Goal: Task Accomplishment & Management: Complete application form

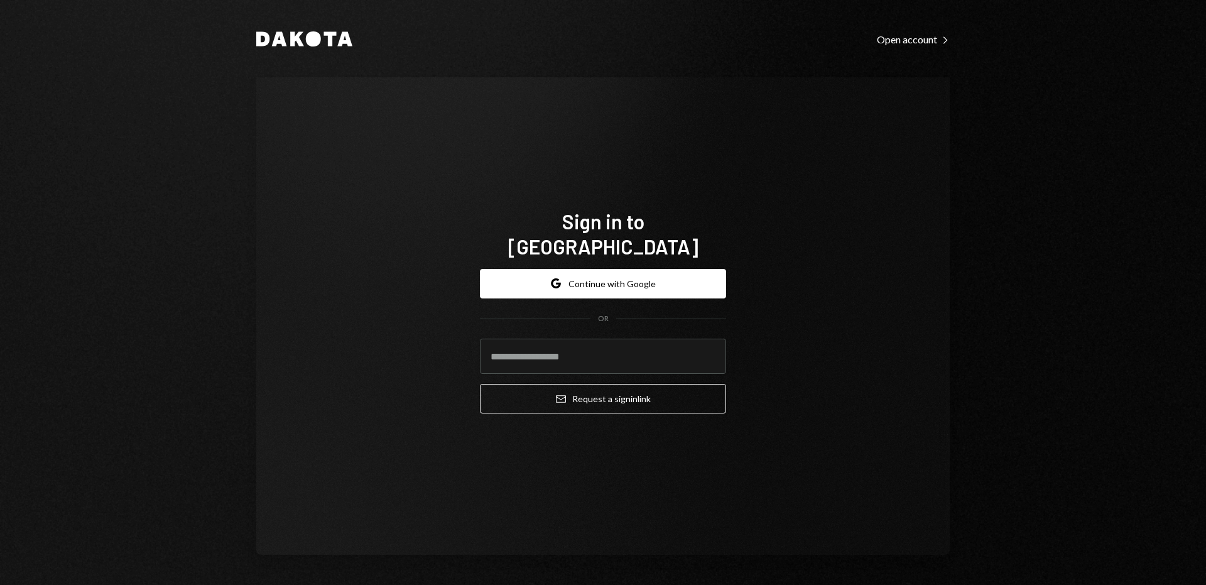
click at [561, 352] on input "email" at bounding box center [603, 356] width 246 height 35
type input "**********"
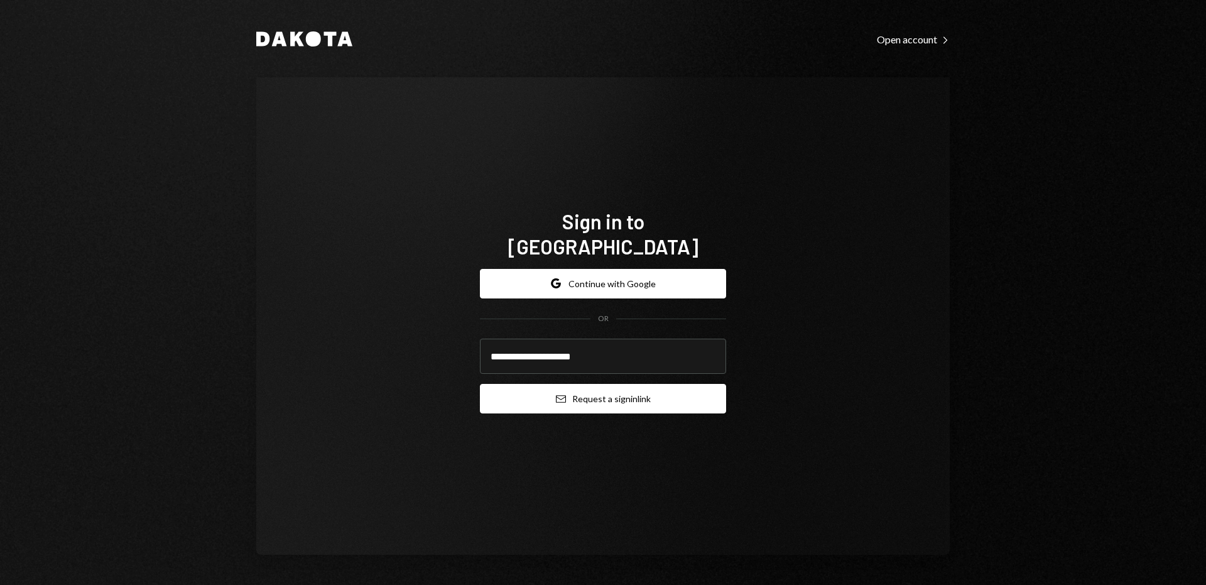
click at [568, 389] on button "Email Request a sign in link" at bounding box center [603, 399] width 246 height 30
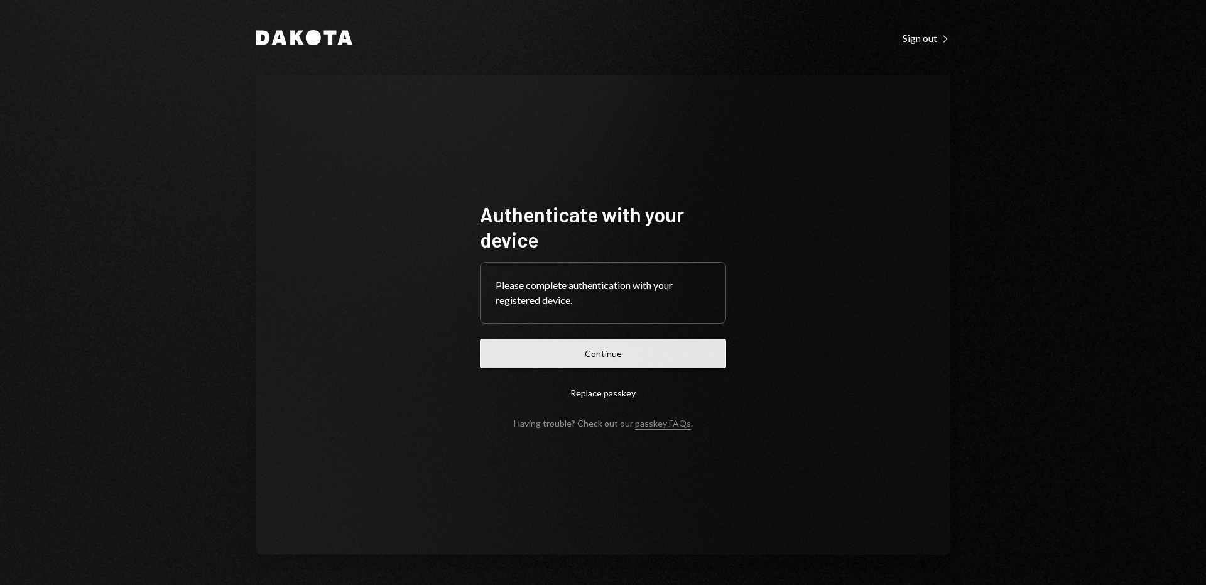
click at [682, 356] on button "Continue" at bounding box center [603, 354] width 246 height 30
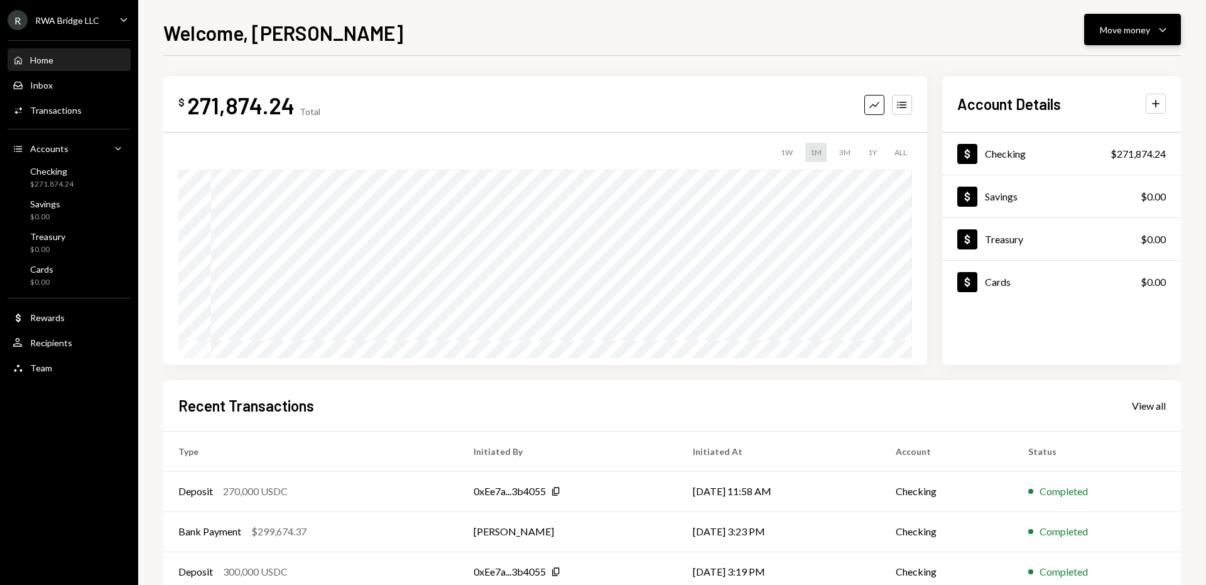
click at [1118, 26] on div "Move money" at bounding box center [1125, 29] width 50 height 13
click at [1105, 58] on div "Withdraw Send" at bounding box center [1114, 67] width 126 height 28
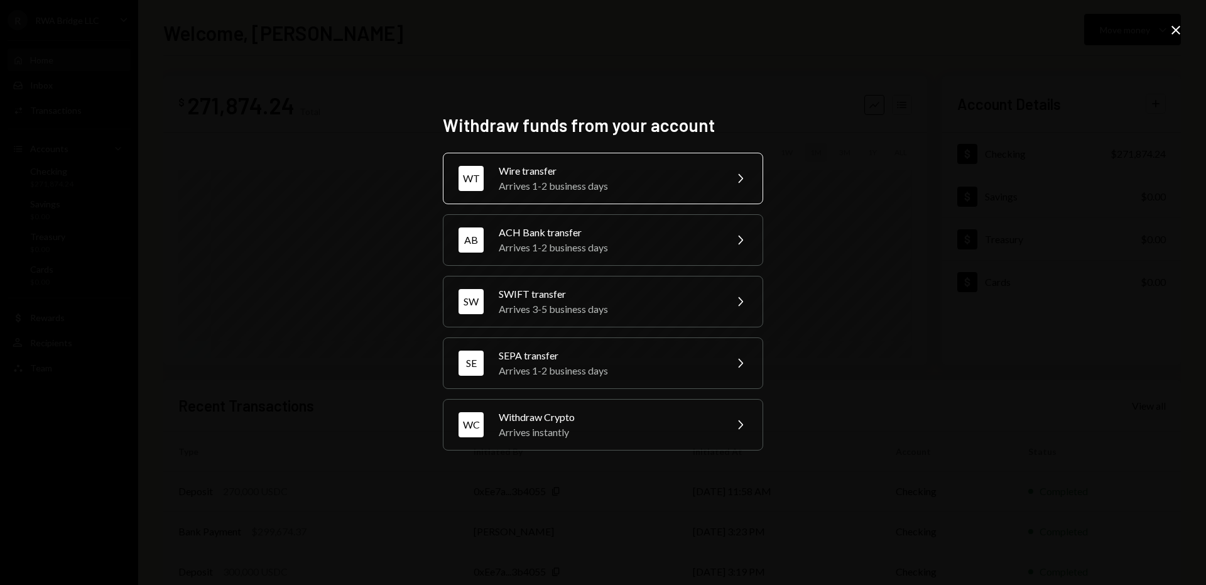
click at [691, 165] on div "Wire transfer" at bounding box center [608, 170] width 219 height 15
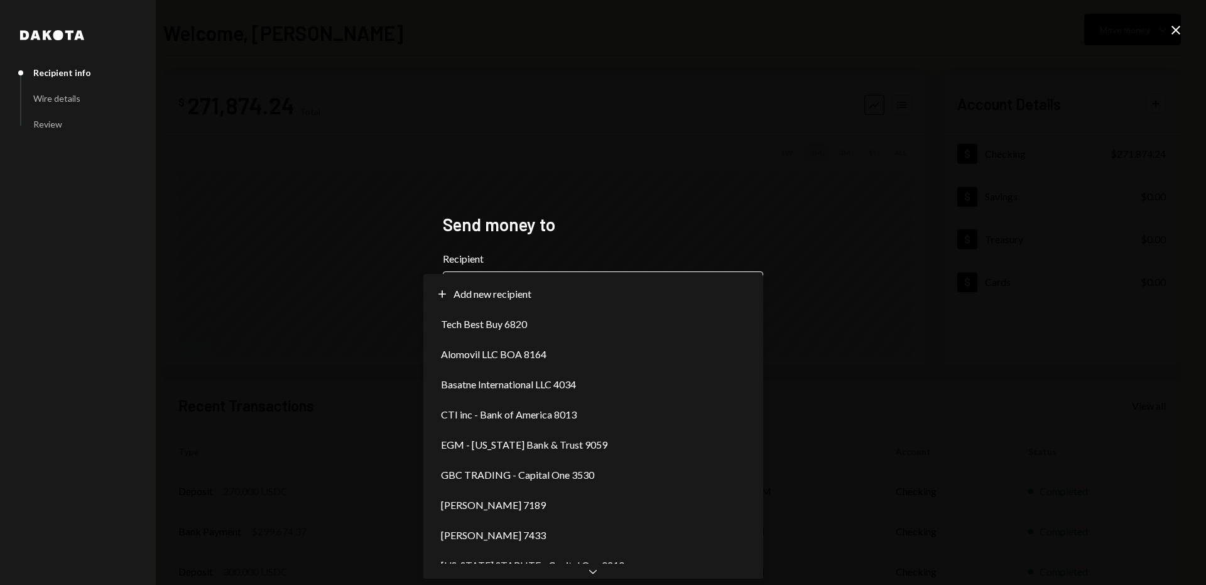
click at [553, 285] on body "**********" at bounding box center [603, 292] width 1206 height 585
select select "**********"
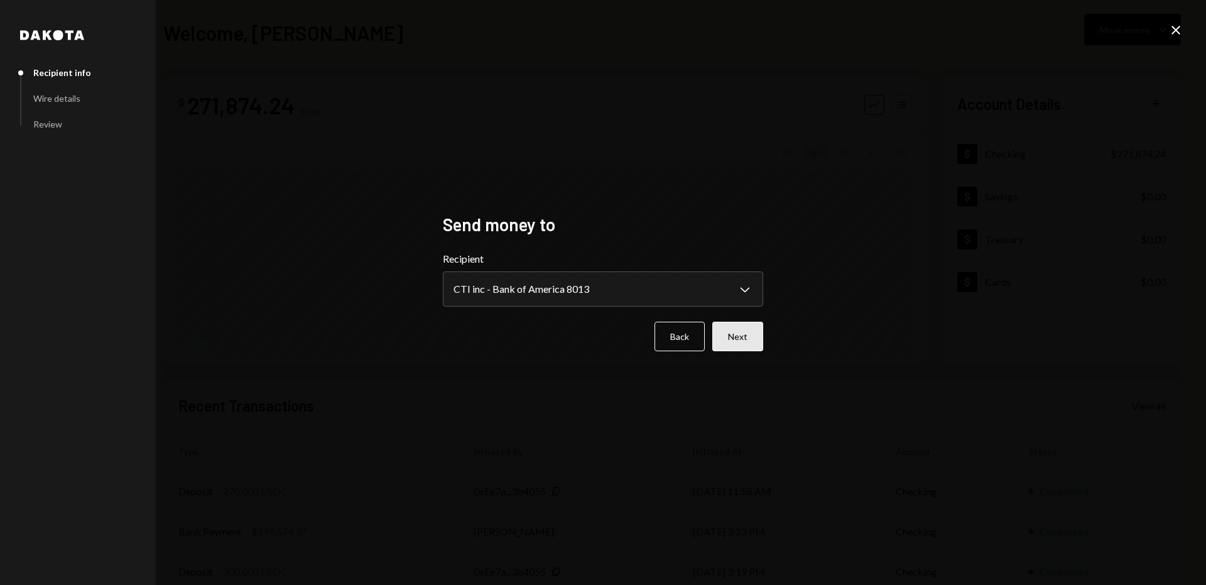
click at [741, 334] on button "Next" at bounding box center [738, 337] width 51 height 30
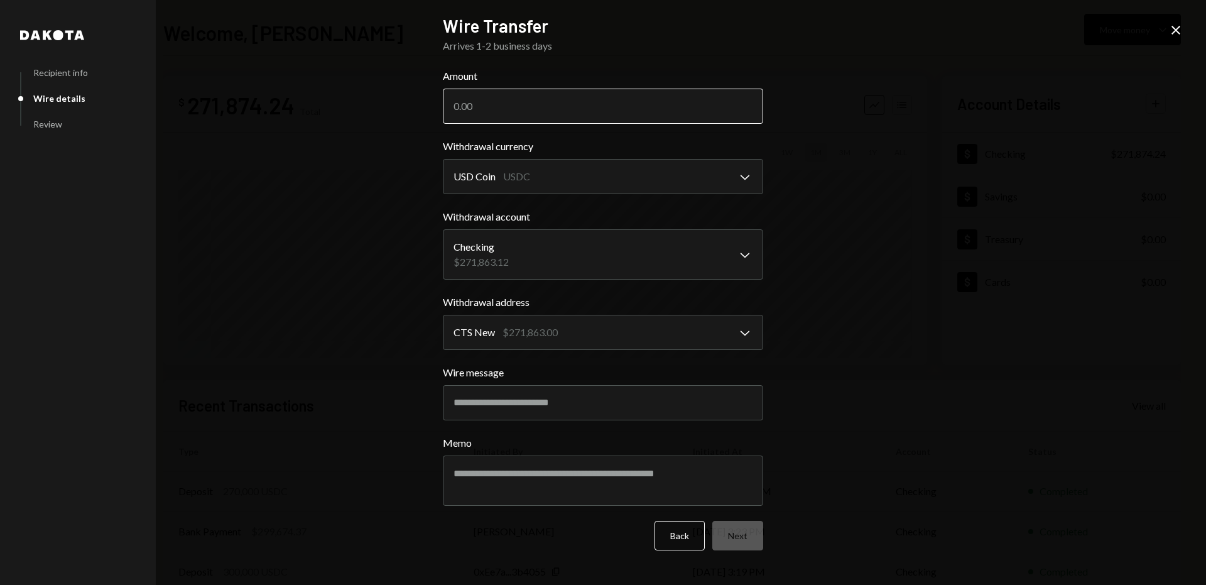
click at [528, 112] on input "Amount" at bounding box center [603, 106] width 320 height 35
paste input "269435.00"
type input "269435.00"
click at [735, 539] on button "Next" at bounding box center [738, 536] width 51 height 30
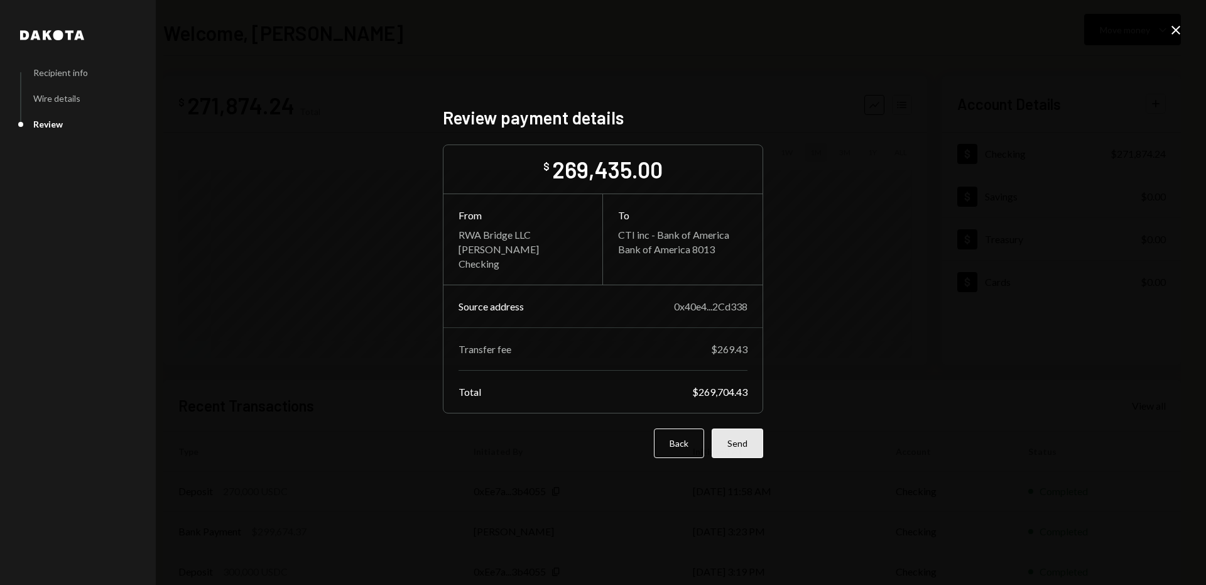
click at [748, 444] on button "Send" at bounding box center [738, 444] width 52 height 30
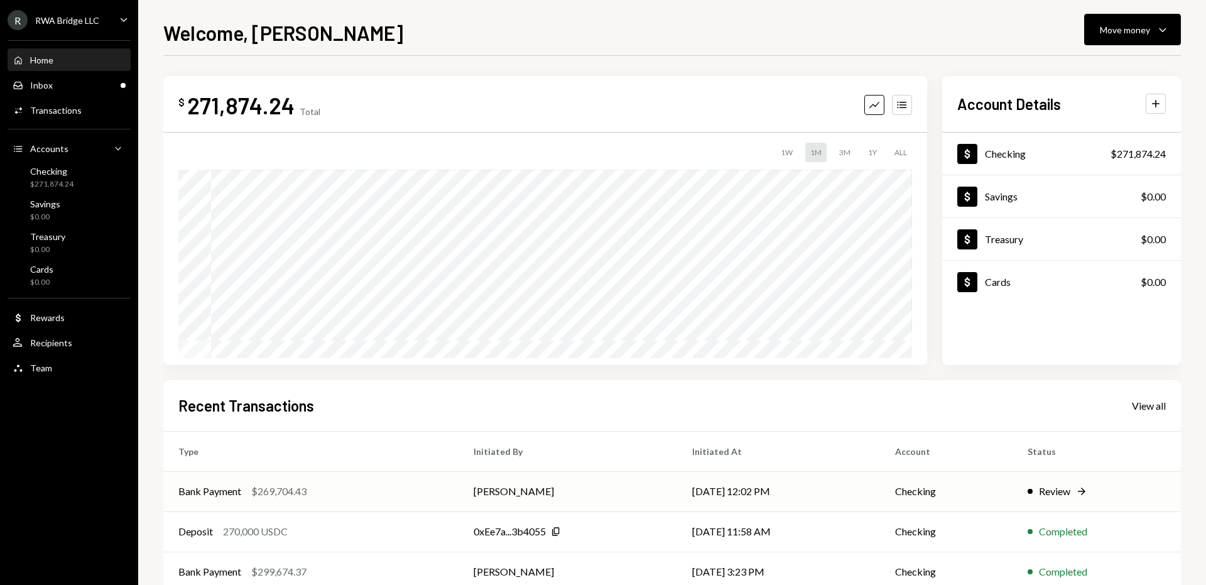
click at [635, 474] on td "[PERSON_NAME]" at bounding box center [568, 491] width 219 height 40
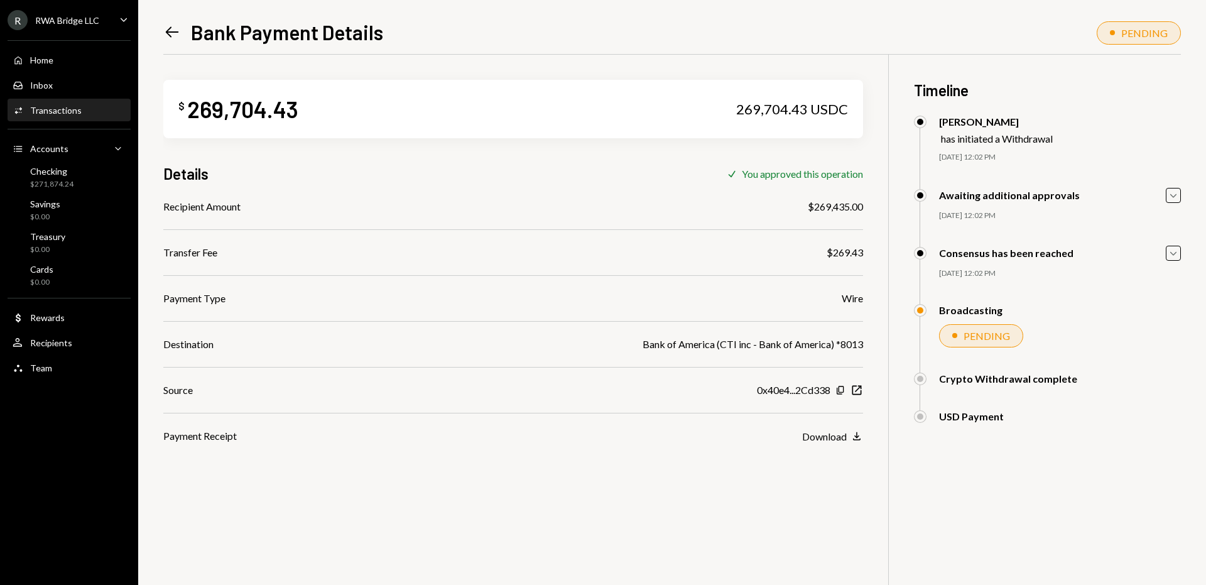
click at [721, 337] on div "Bank of America (CTI inc - Bank of America) *8013" at bounding box center [753, 344] width 221 height 15
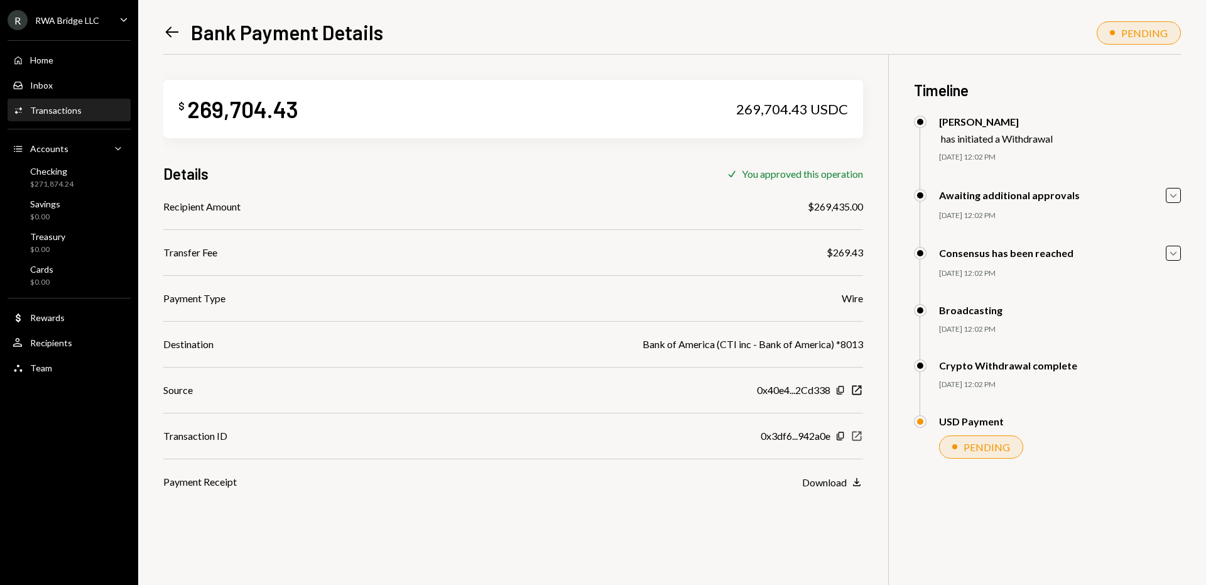
click at [863, 434] on icon "New Window" at bounding box center [857, 436] width 13 height 13
click at [78, 65] on div "Home Home" at bounding box center [69, 60] width 113 height 11
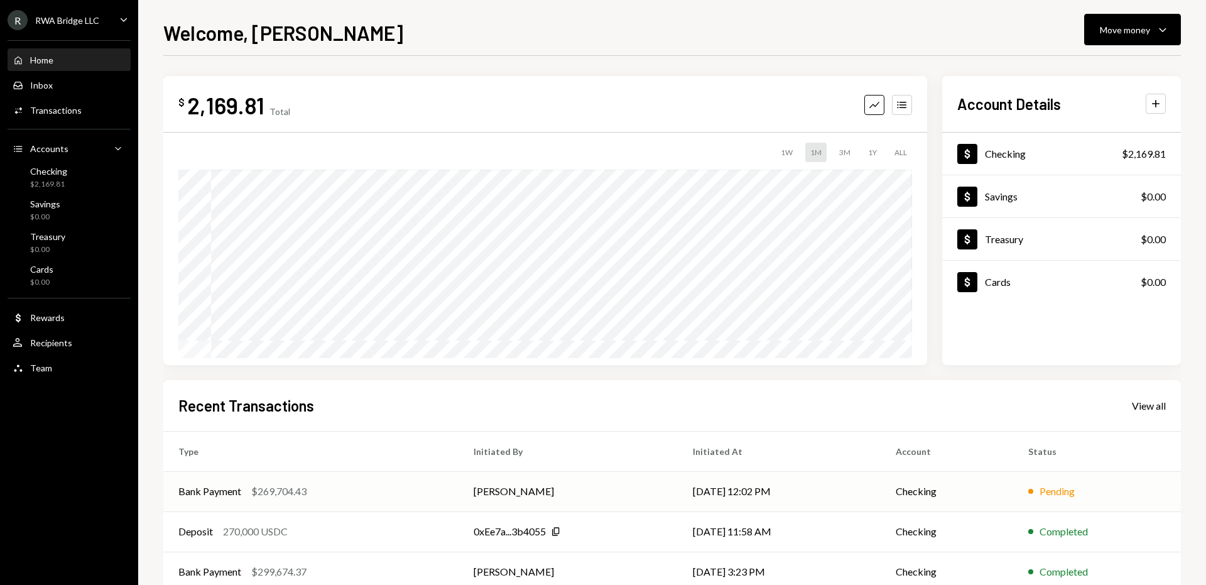
click at [615, 490] on td "[PERSON_NAME]" at bounding box center [568, 491] width 219 height 40
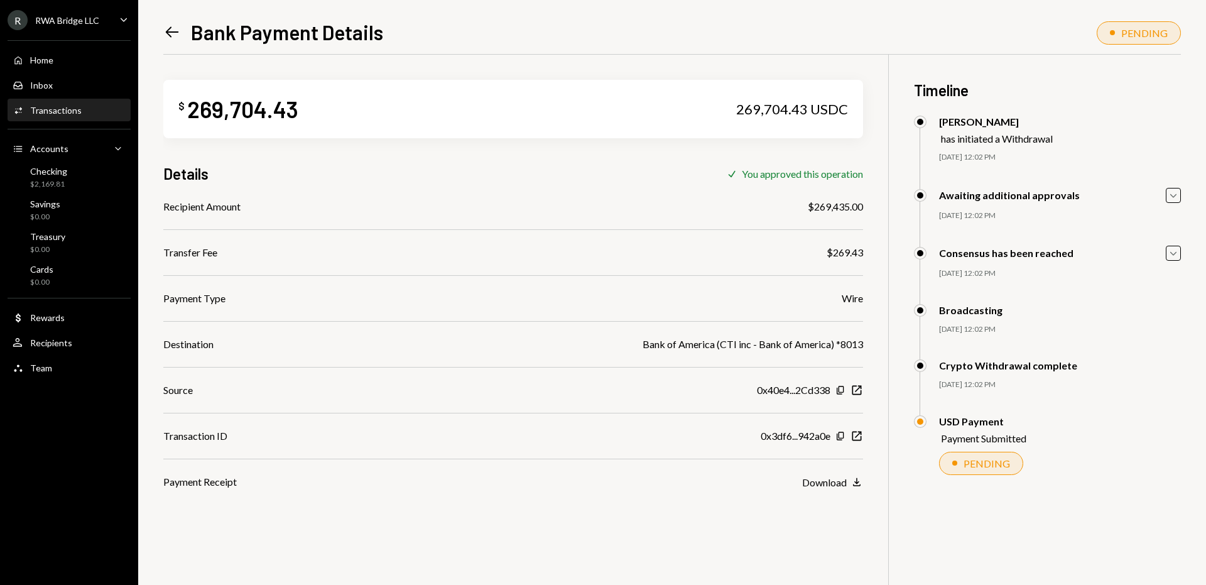
click at [966, 425] on div "USD Payment" at bounding box center [982, 421] width 87 height 12
click at [85, 60] on div "Home Home" at bounding box center [69, 60] width 113 height 11
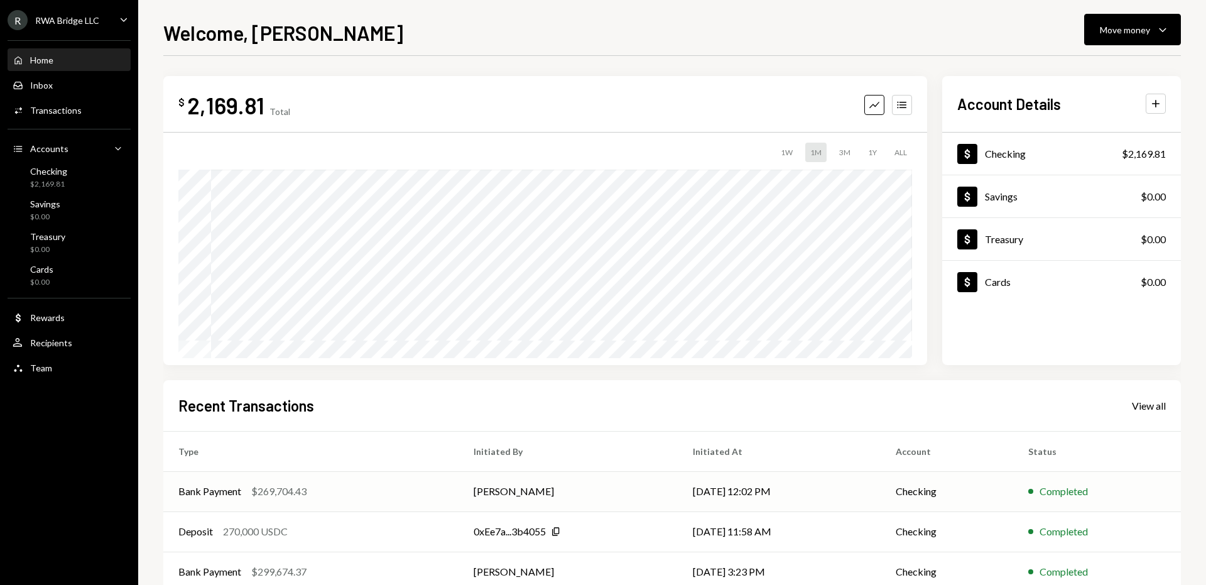
click at [630, 487] on td "[PERSON_NAME]" at bounding box center [568, 491] width 219 height 40
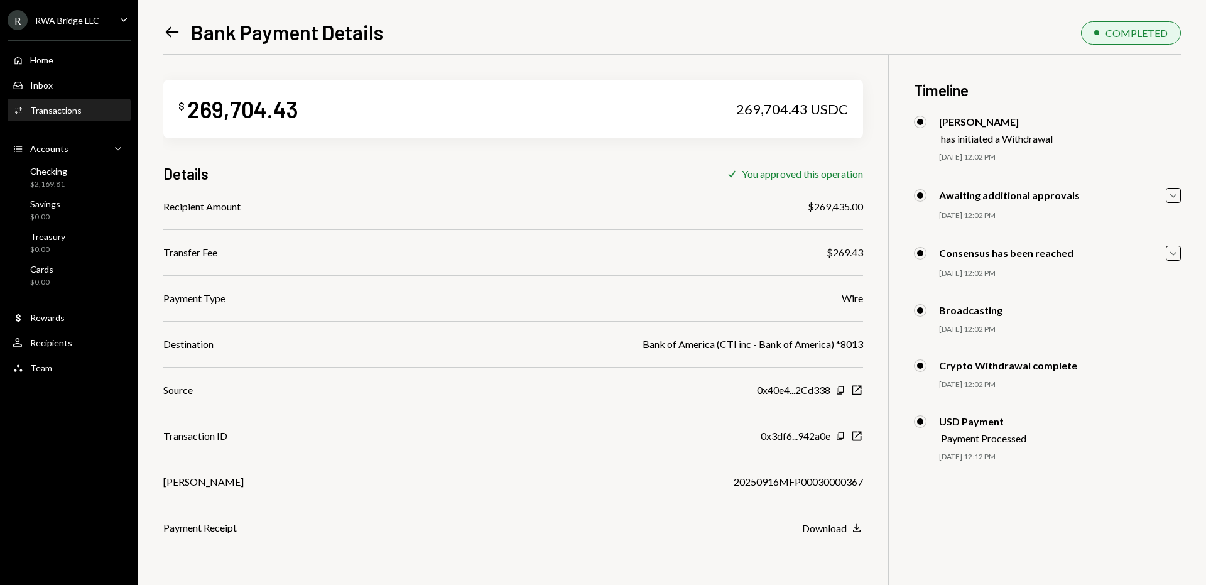
click at [784, 484] on div "20250916MFP00030000367" at bounding box center [798, 481] width 129 height 15
copy div "20250916MFP00030000367"
click at [86, 66] on div "Home Home" at bounding box center [69, 60] width 113 height 21
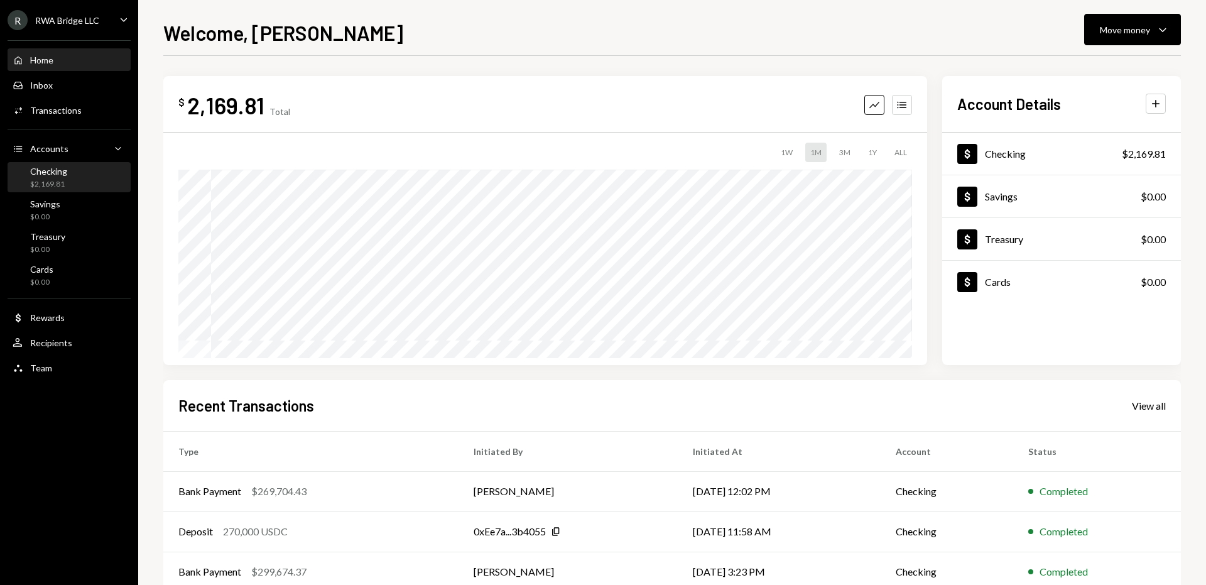
click at [60, 179] on div "$2,169.81" at bounding box center [48, 184] width 37 height 11
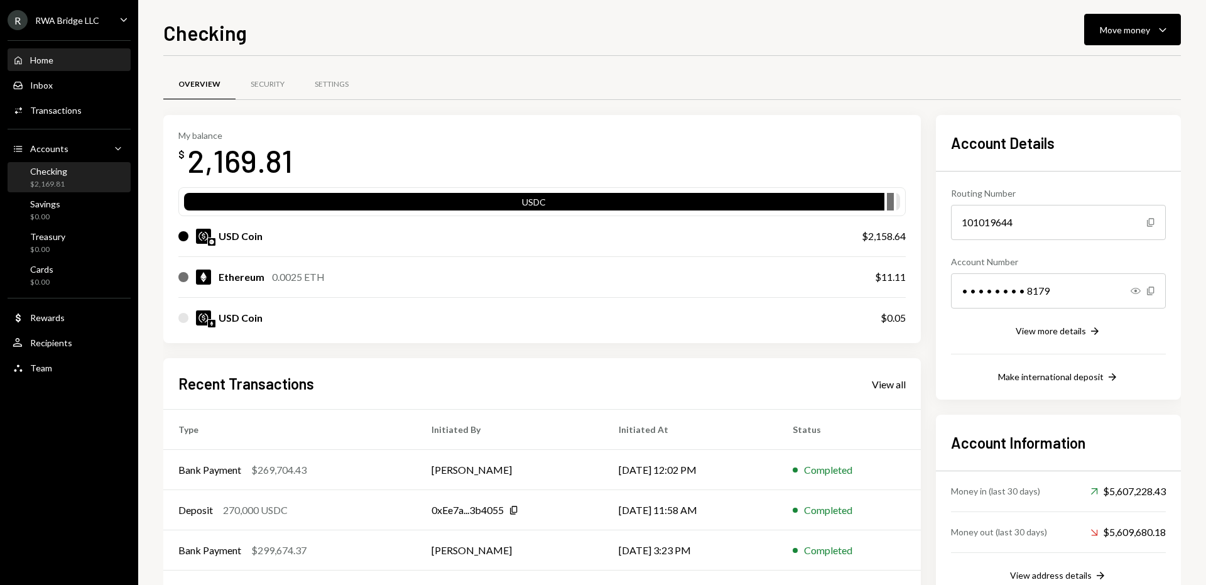
click at [98, 58] on div "Home Home" at bounding box center [69, 60] width 113 height 11
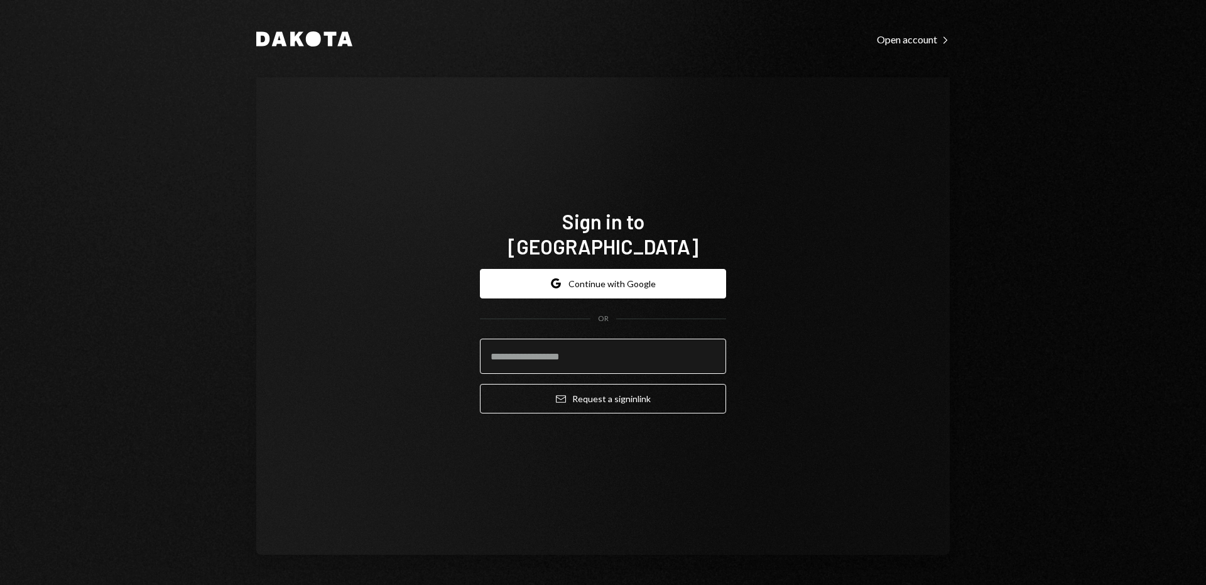
click at [535, 339] on input "email" at bounding box center [603, 356] width 246 height 35
type input "**********"
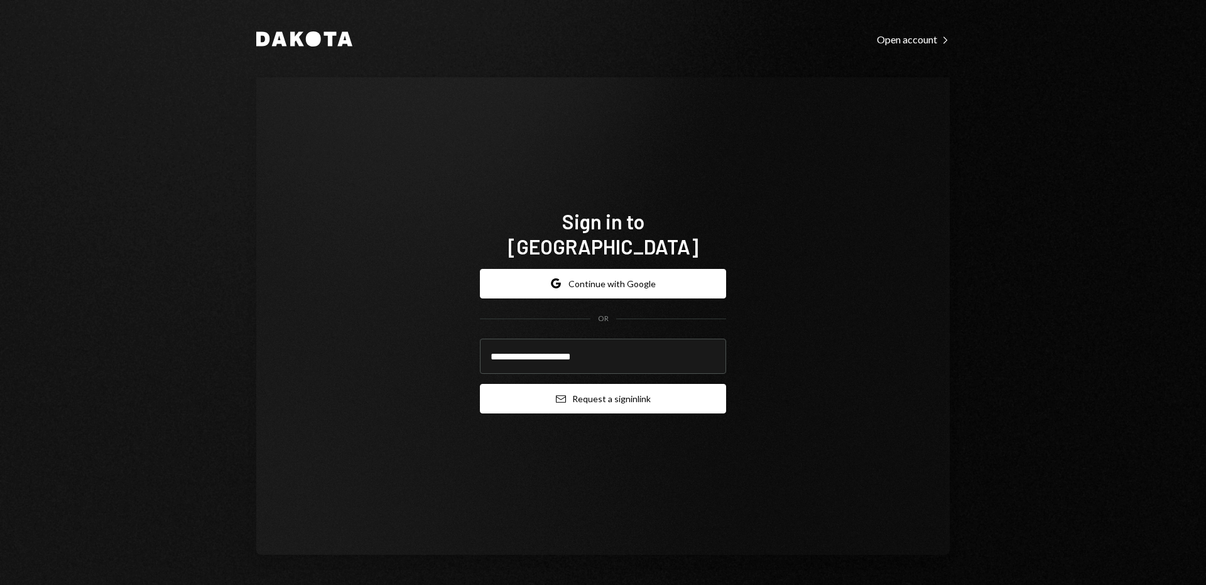
click at [566, 391] on button "Email Request a sign in link" at bounding box center [603, 399] width 246 height 30
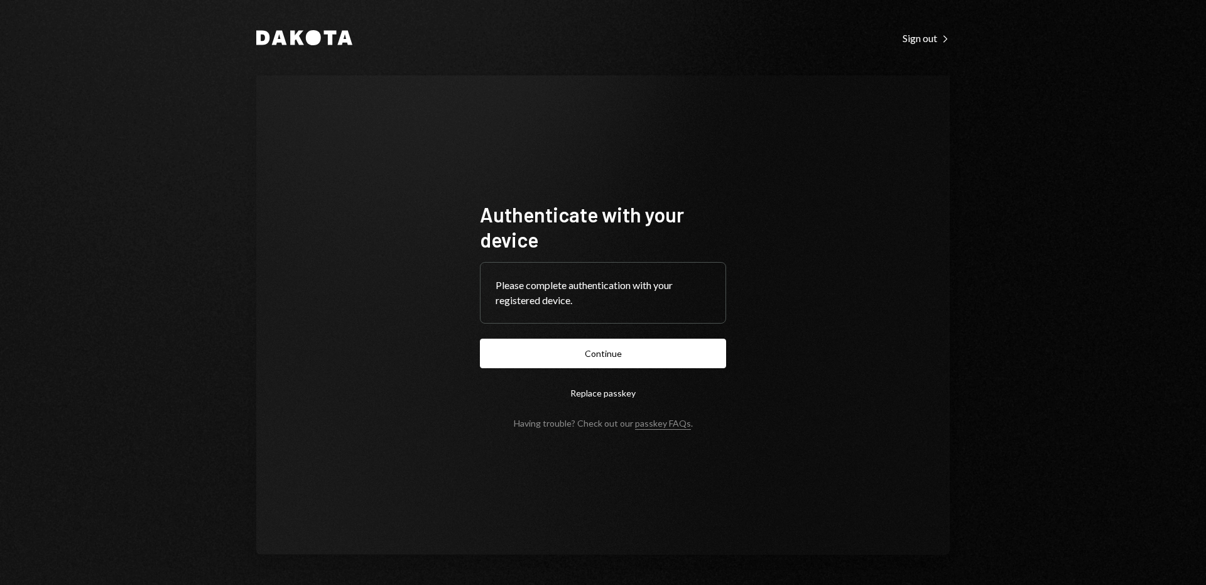
click at [480, 339] on button "Continue" at bounding box center [603, 354] width 246 height 30
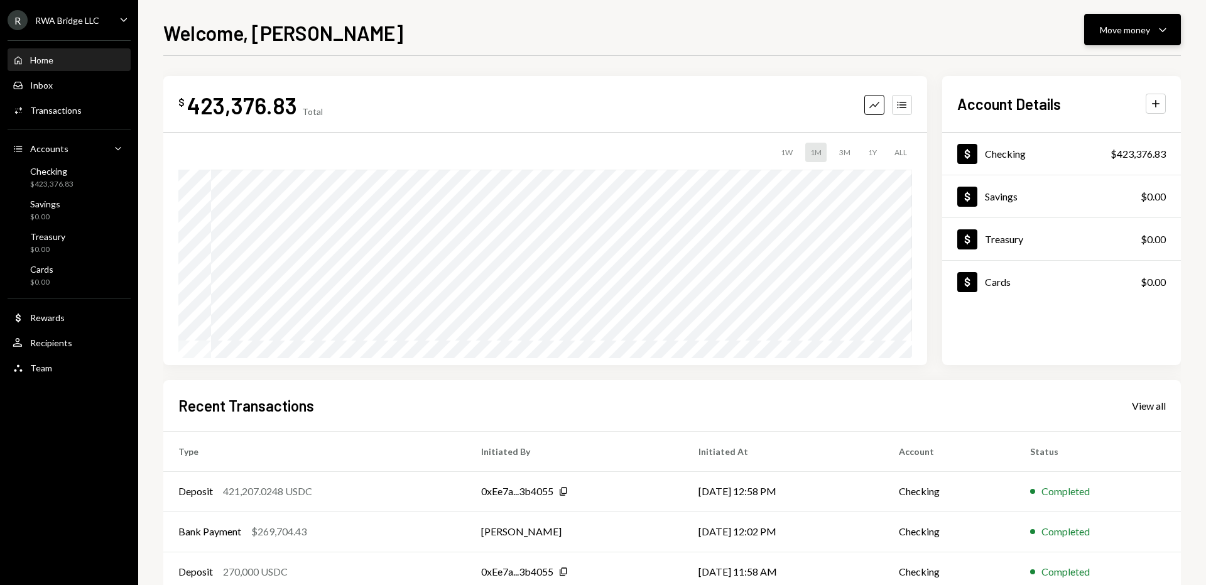
click at [1119, 19] on button "Move money Caret Down" at bounding box center [1133, 29] width 97 height 31
click at [1095, 60] on div "Withdraw Send" at bounding box center [1114, 67] width 126 height 28
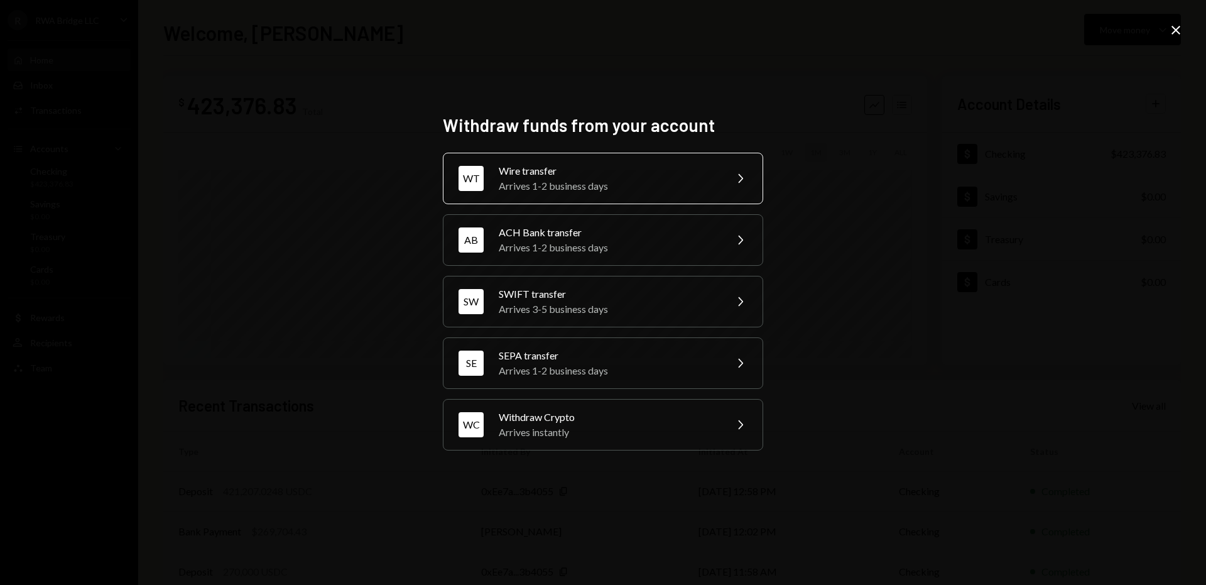
click at [645, 165] on div "Wire transfer" at bounding box center [608, 170] width 219 height 15
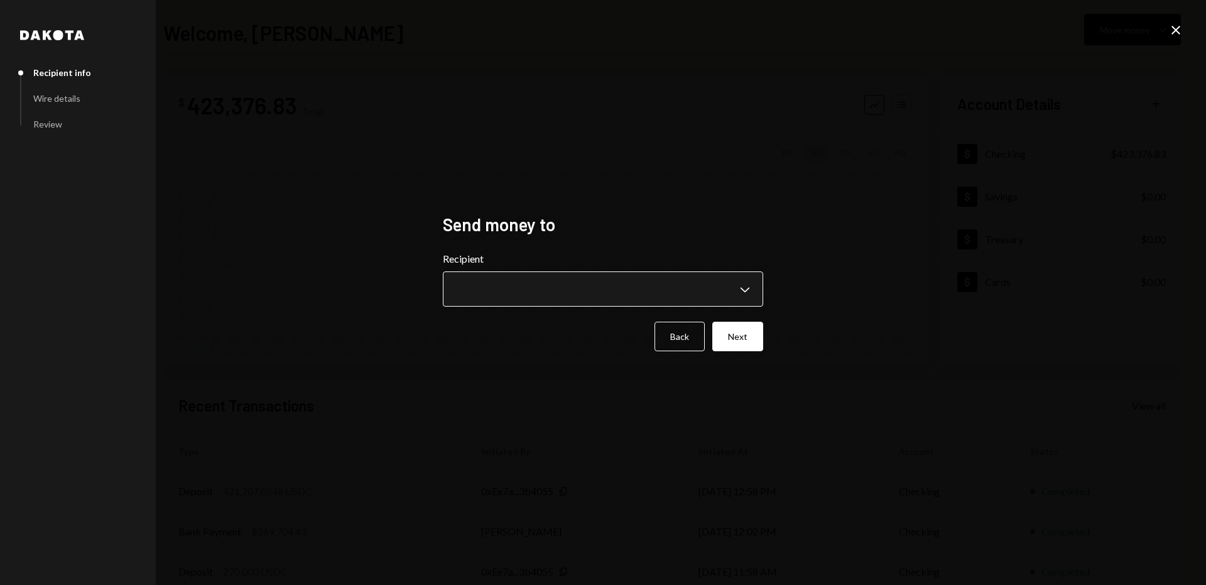
click at [537, 285] on body "**********" at bounding box center [603, 292] width 1206 height 585
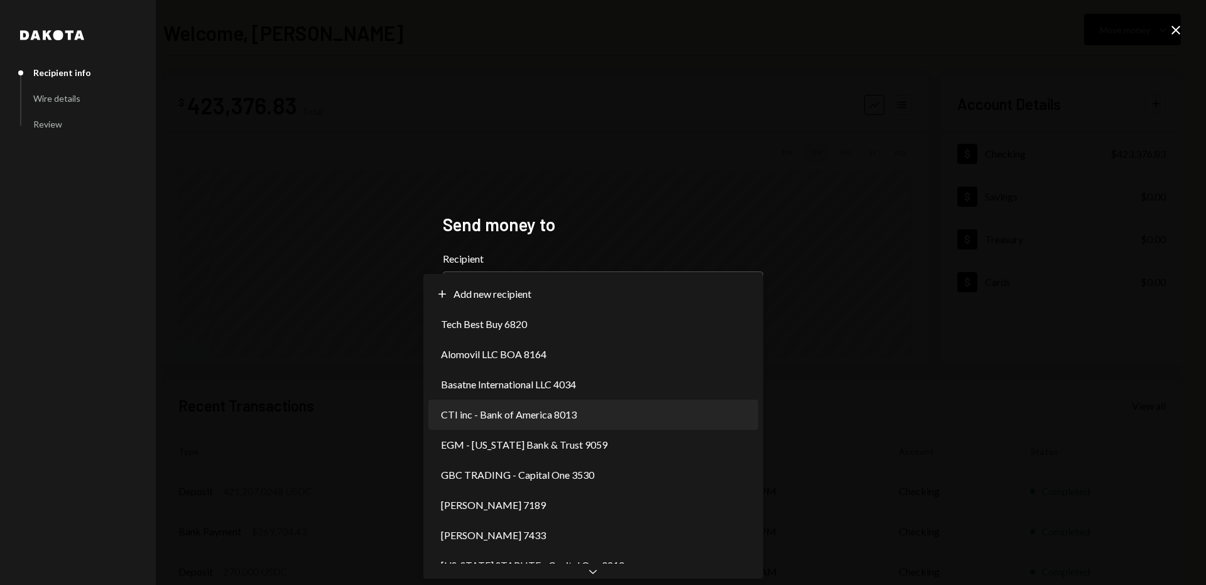
select select "**********"
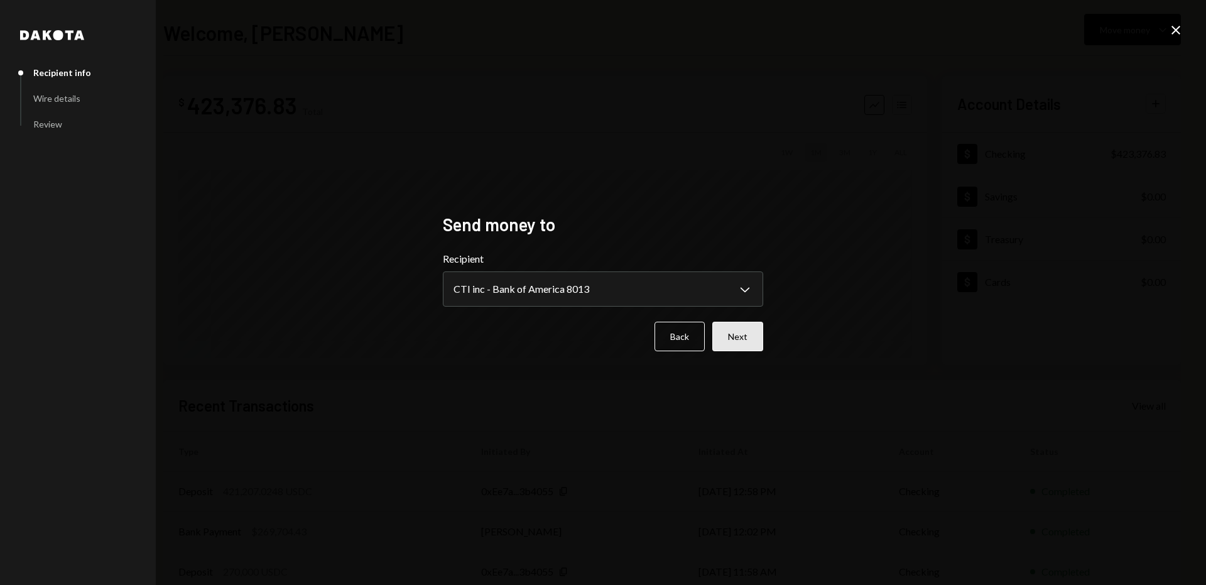
click at [751, 336] on button "Next" at bounding box center [738, 337] width 51 height 30
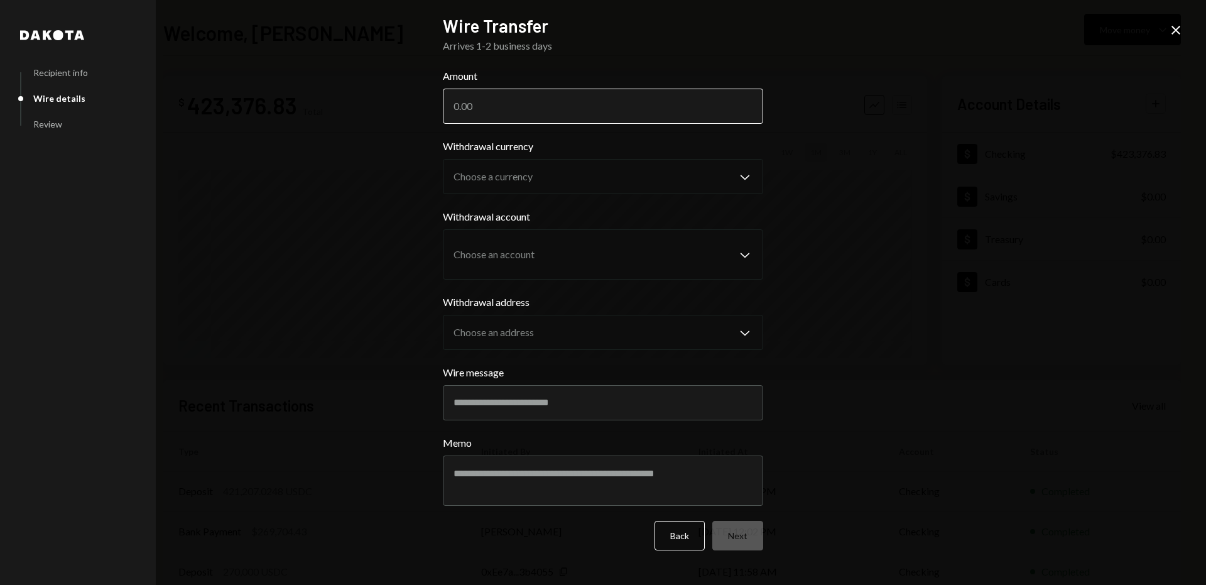
click at [554, 102] on input "Amount" at bounding box center [603, 106] width 320 height 35
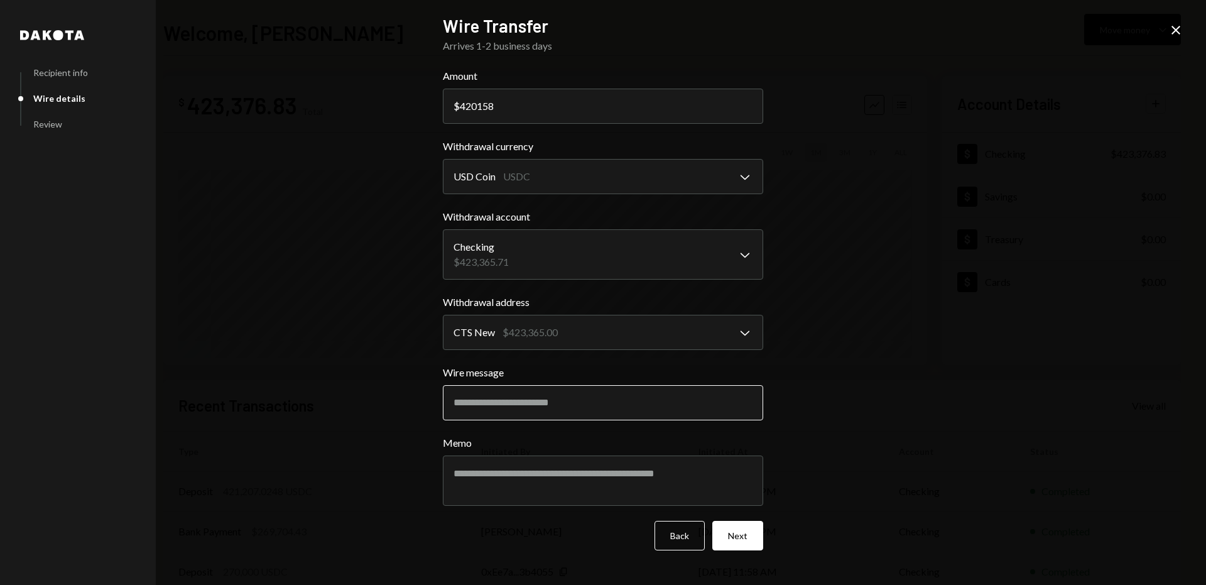
type input "420158"
click at [626, 403] on input "Wire message" at bounding box center [603, 402] width 320 height 35
click at [740, 539] on button "Next" at bounding box center [738, 536] width 51 height 30
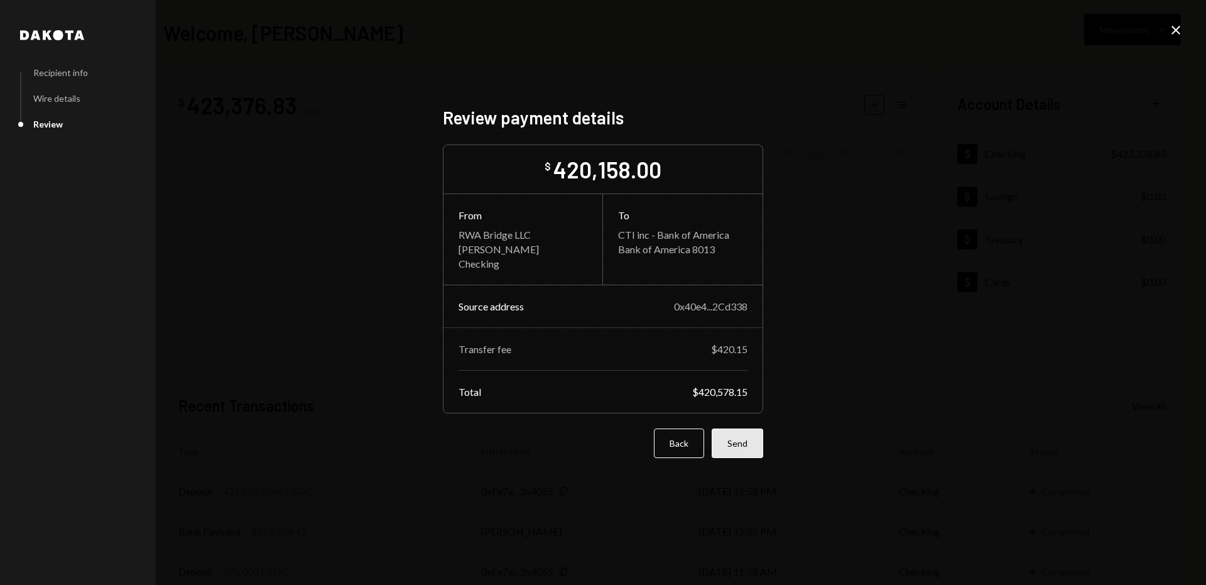
click at [742, 436] on button "Send" at bounding box center [738, 444] width 52 height 30
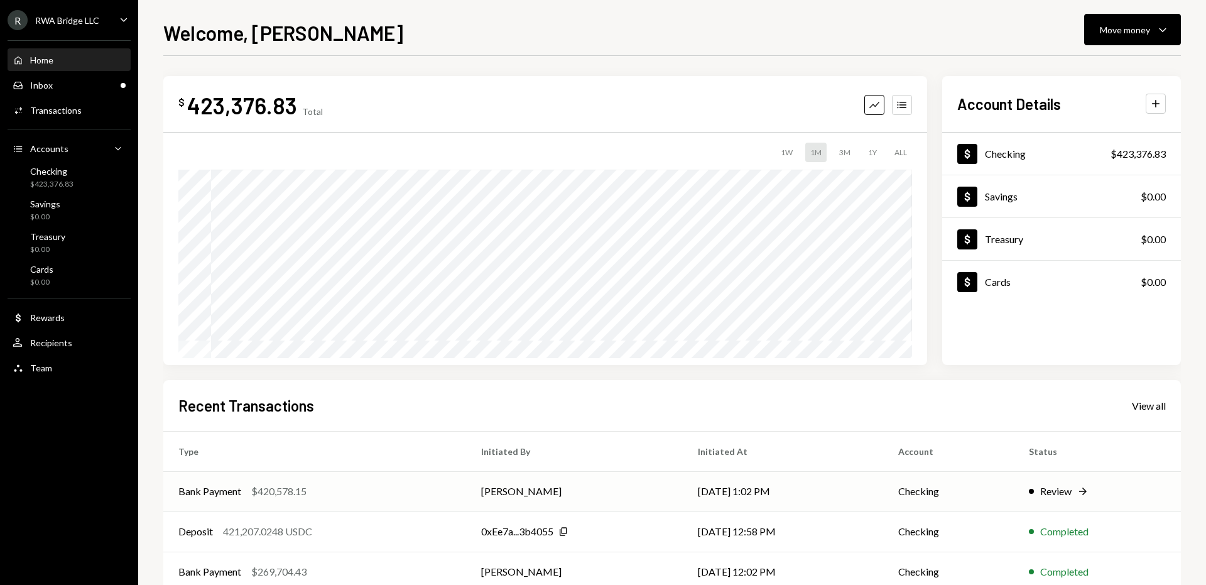
click at [428, 484] on div "Bank Payment $420,578.15" at bounding box center [314, 491] width 273 height 15
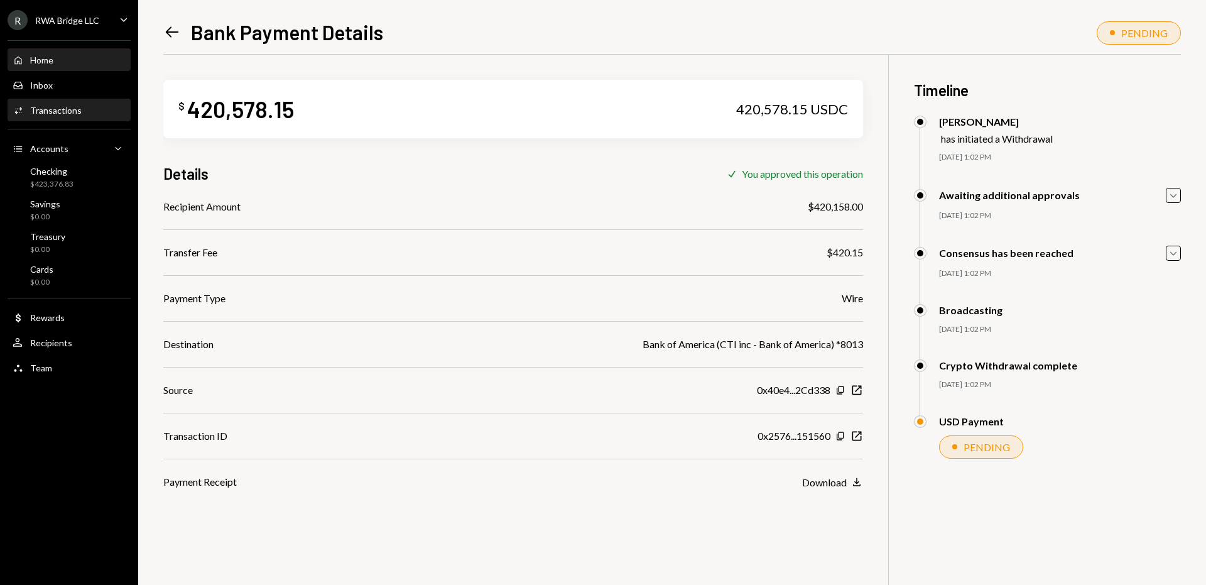
click at [77, 70] on div "Home Home" at bounding box center [69, 60] width 113 height 21
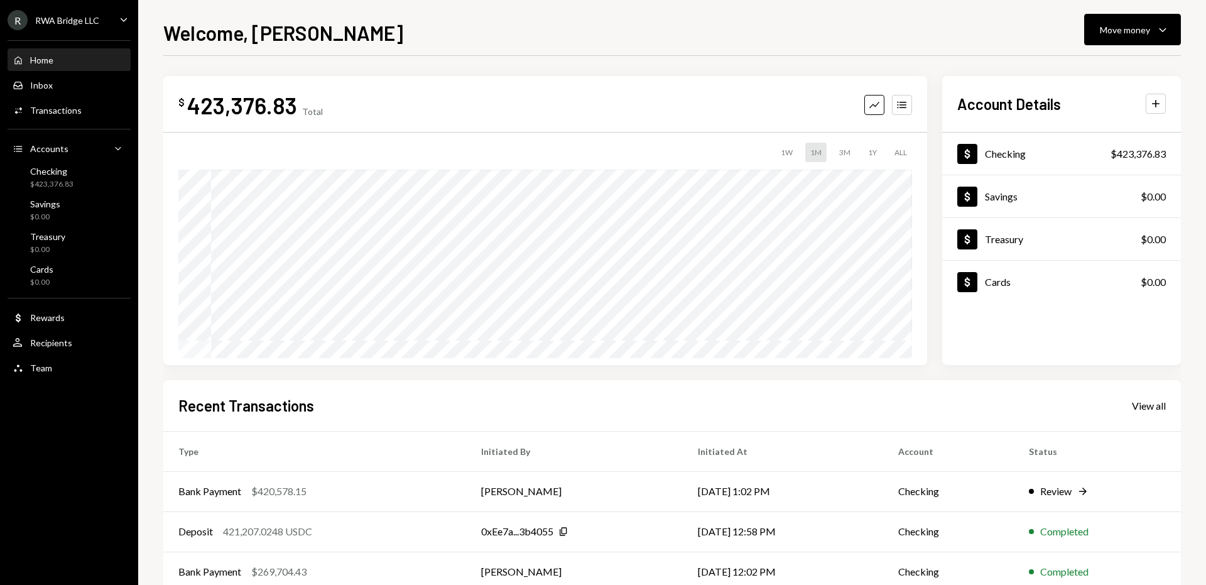
click at [77, 70] on div "Home Home" at bounding box center [69, 60] width 113 height 21
click at [580, 488] on td "[PERSON_NAME]" at bounding box center [574, 491] width 217 height 40
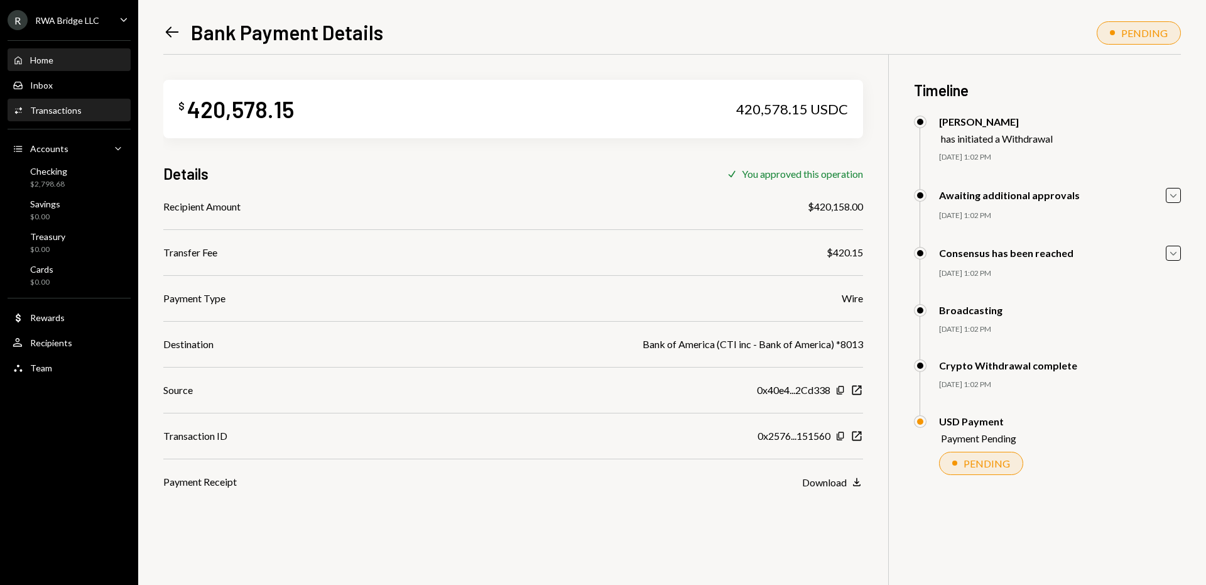
click at [75, 66] on div "Home Home" at bounding box center [69, 60] width 113 height 21
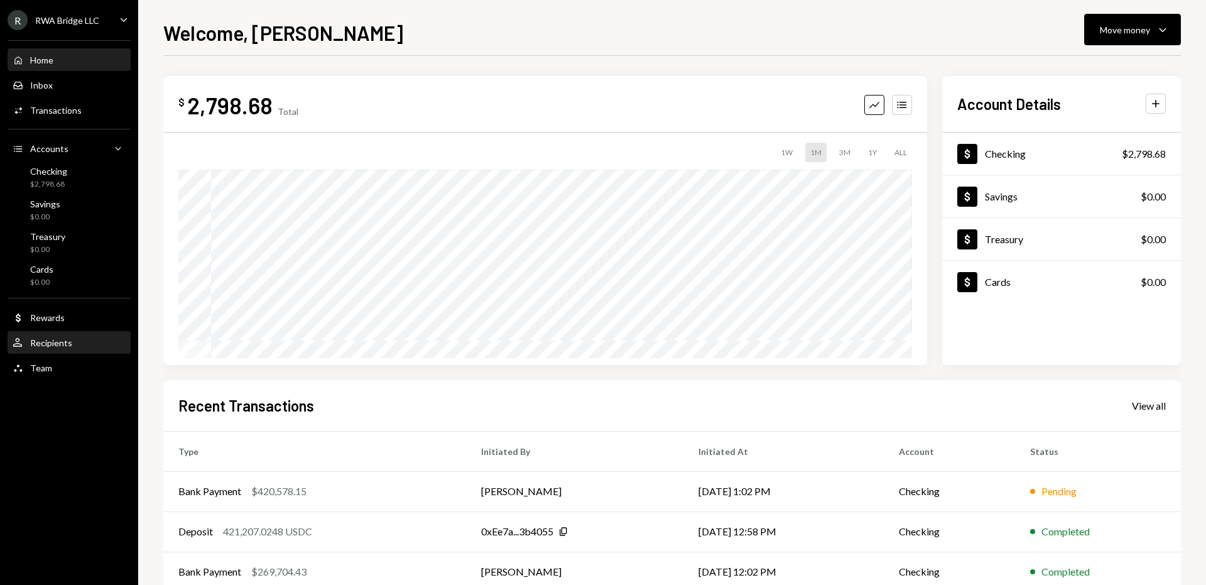
click at [39, 339] on div "Recipients" at bounding box center [51, 342] width 42 height 11
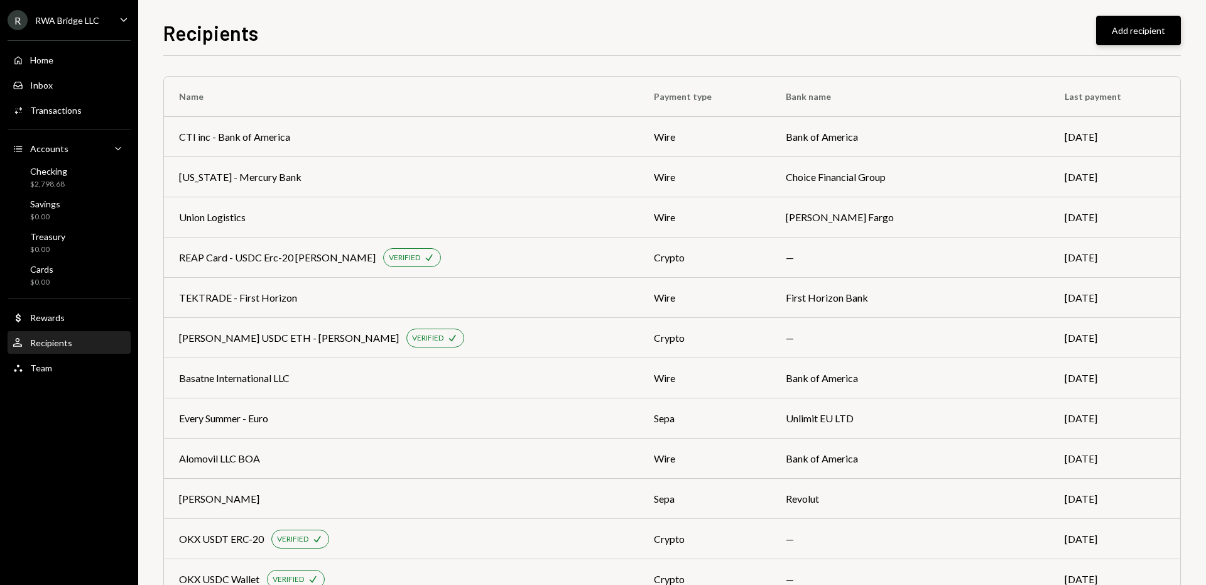
click at [1120, 37] on button "Add recipient" at bounding box center [1139, 31] width 85 height 30
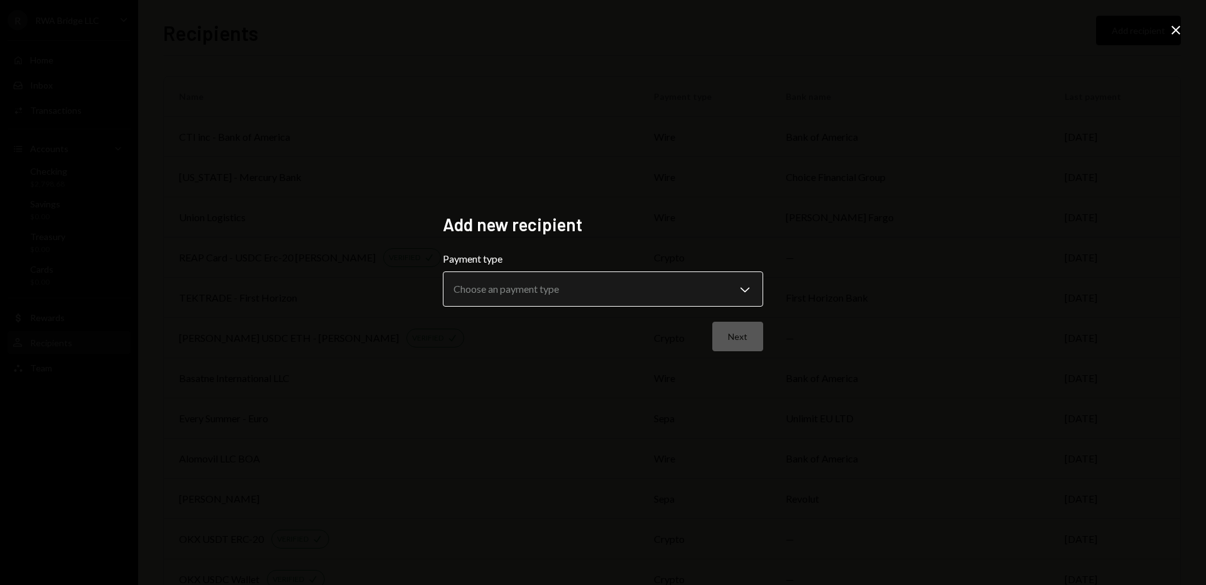
click at [550, 288] on body "R RWA Bridge LLC Caret Down Home Home Inbox Inbox Activities Transactions Accou…" at bounding box center [603, 292] width 1206 height 585
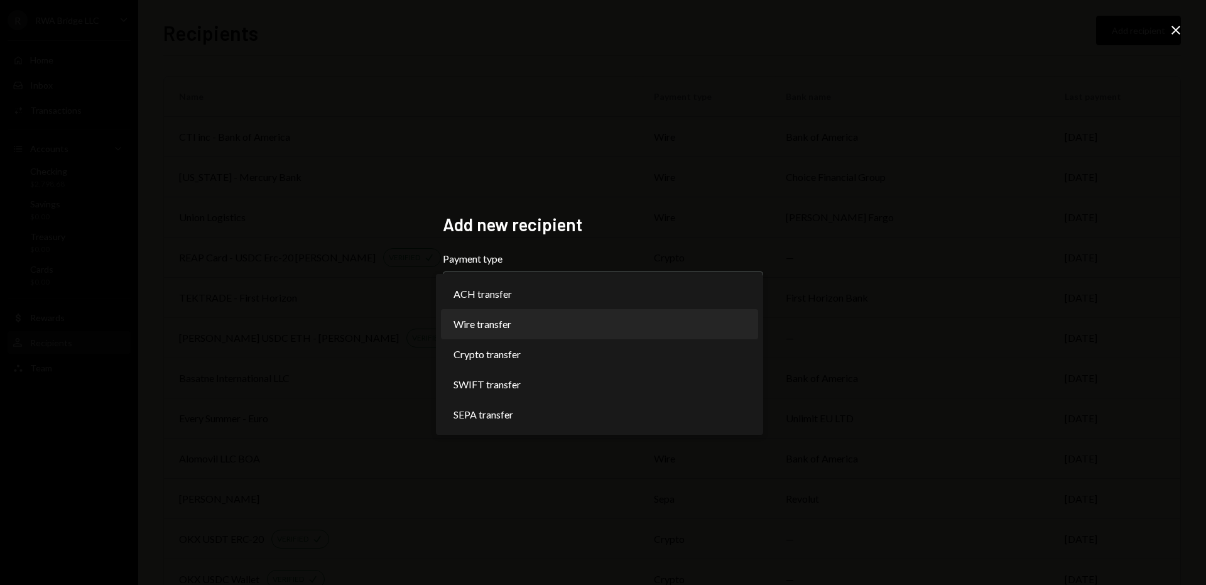
select select "****"
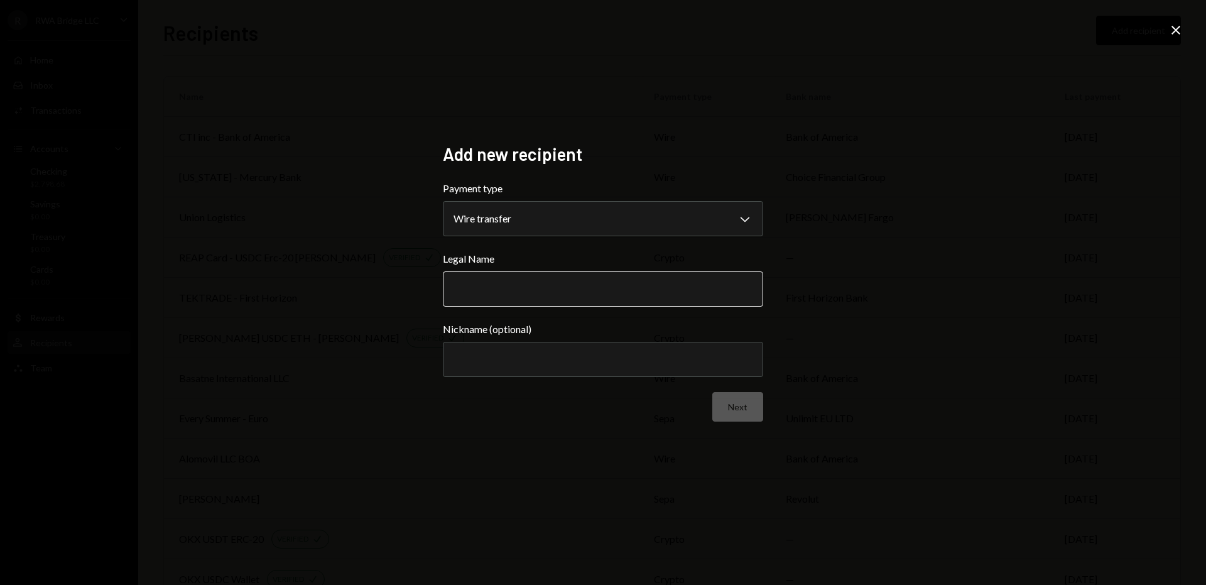
click at [550, 285] on input "Legal Name" at bounding box center [603, 288] width 320 height 35
type input "**********"
click at [758, 413] on button "Next" at bounding box center [738, 407] width 51 height 30
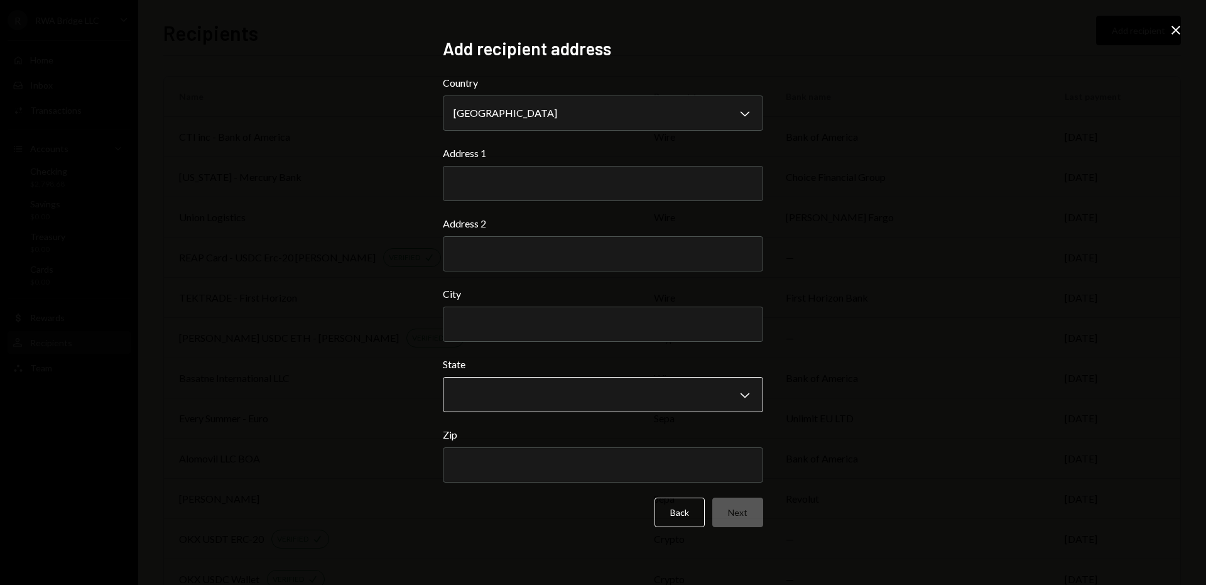
click at [542, 393] on body "R RWA Bridge LLC Caret Down Home Home Inbox Inbox Activities Transactions Accou…" at bounding box center [603, 292] width 1206 height 585
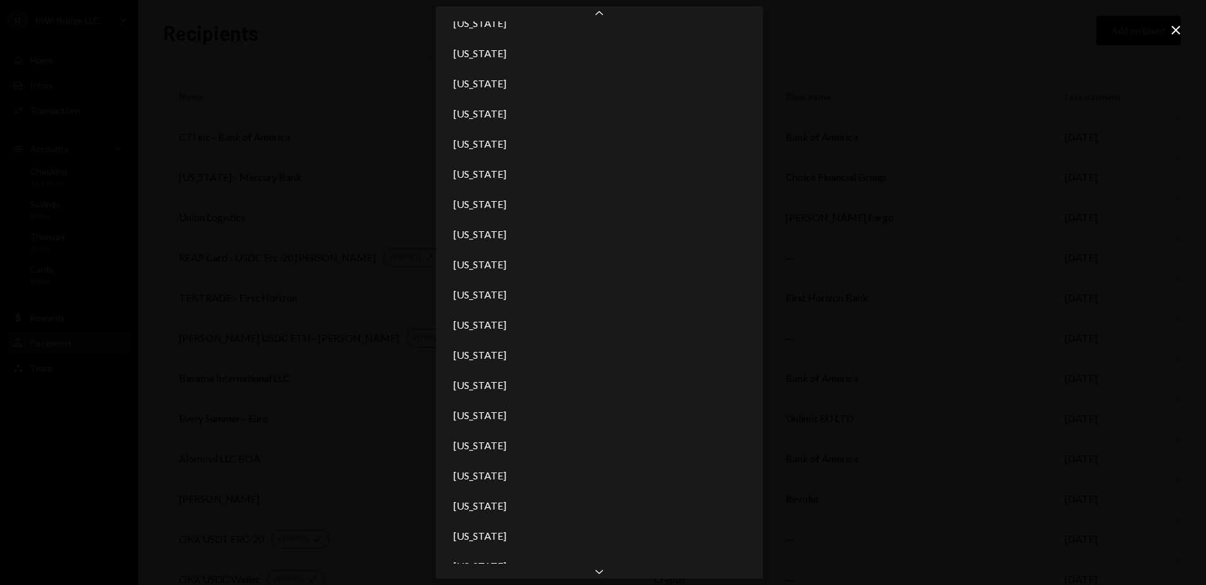
scroll to position [471, 0]
select select "**"
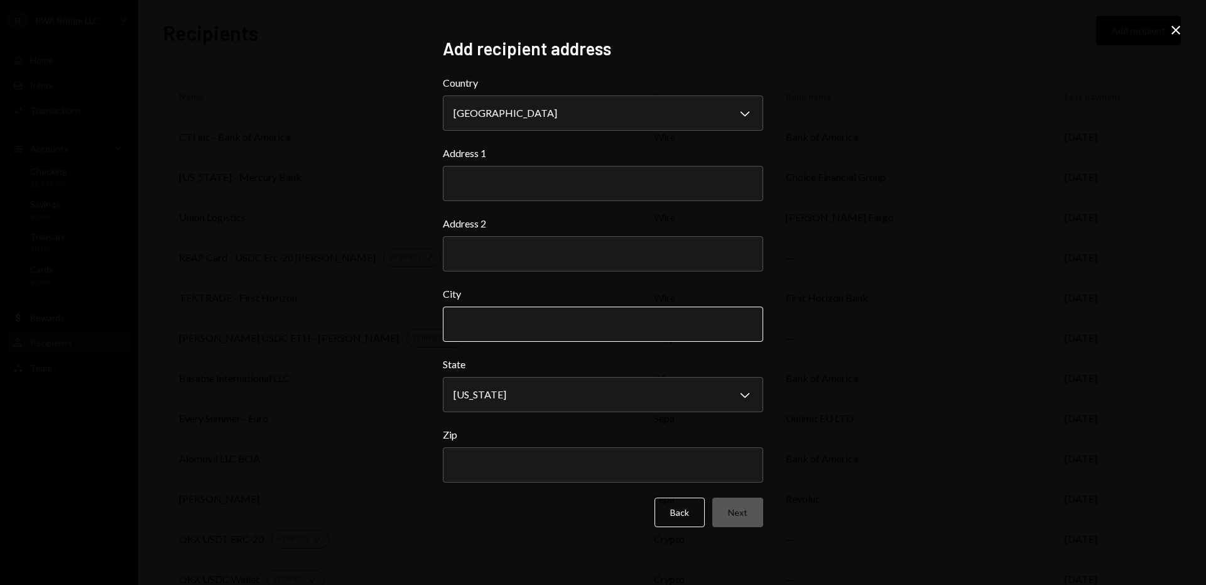
click at [634, 319] on input "City" at bounding box center [603, 324] width 320 height 35
type input "*********"
click at [562, 185] on input "Address 1" at bounding box center [603, 183] width 320 height 35
paste input "**********"
type input "**********"
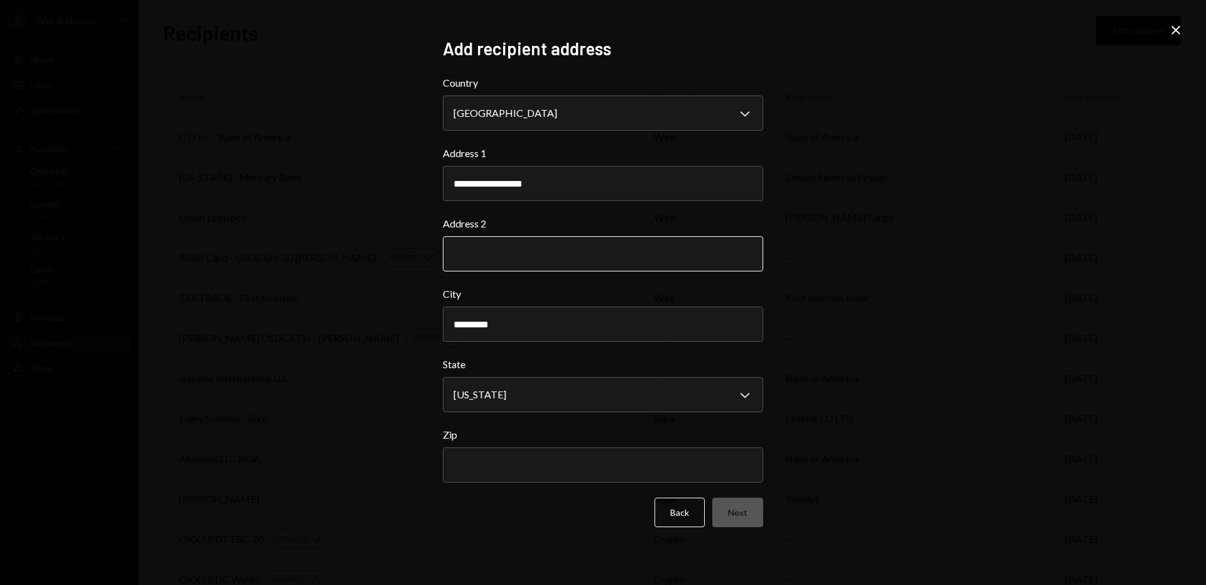
click at [554, 258] on input "Address 2" at bounding box center [603, 253] width 320 height 35
paste input "*******"
type input "*******"
click at [506, 459] on input "Zip" at bounding box center [603, 464] width 320 height 35
paste input "*****"
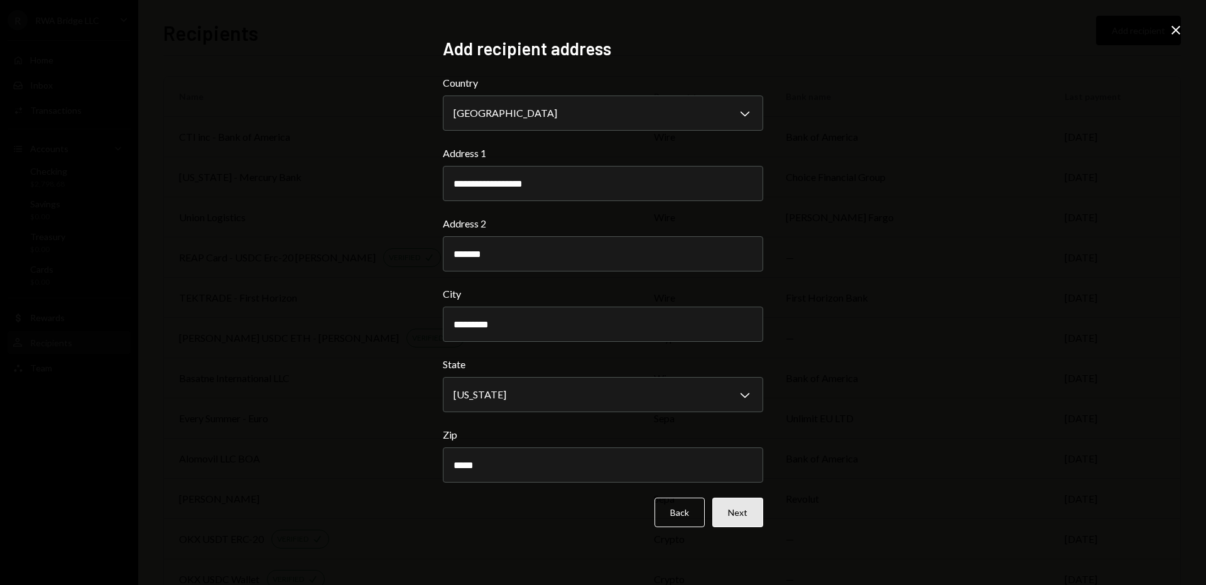
type input "*****"
click at [736, 515] on button "Next" at bounding box center [738, 513] width 51 height 30
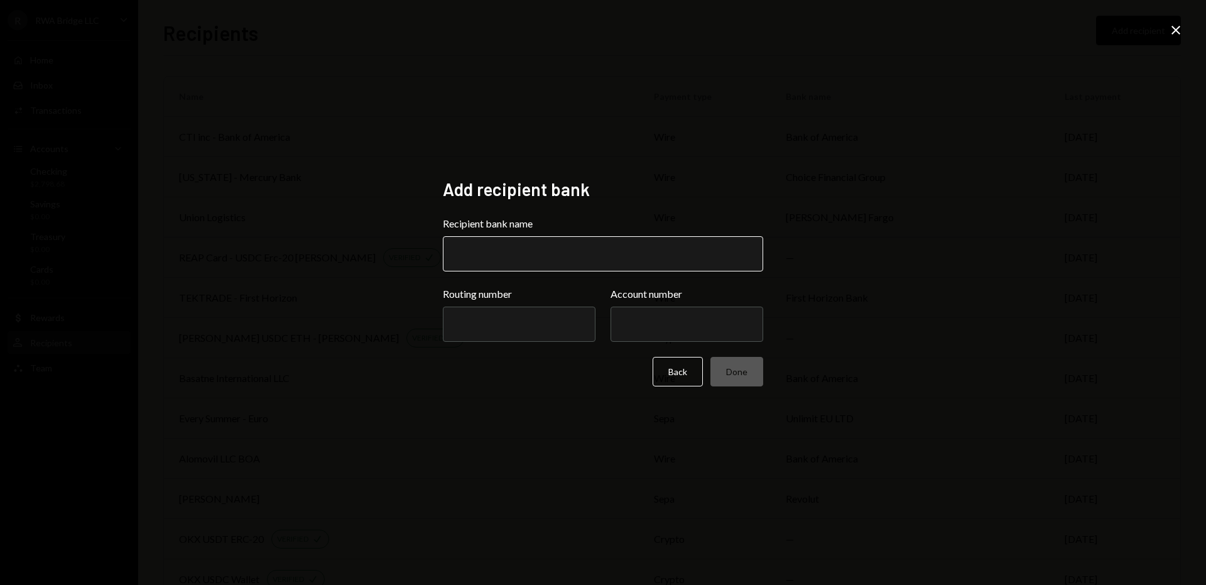
click at [564, 251] on input "Recipient bank name" at bounding box center [603, 253] width 320 height 35
paste input "********"
type input "********"
click at [644, 323] on input "Account number" at bounding box center [687, 324] width 153 height 35
paste input "**********"
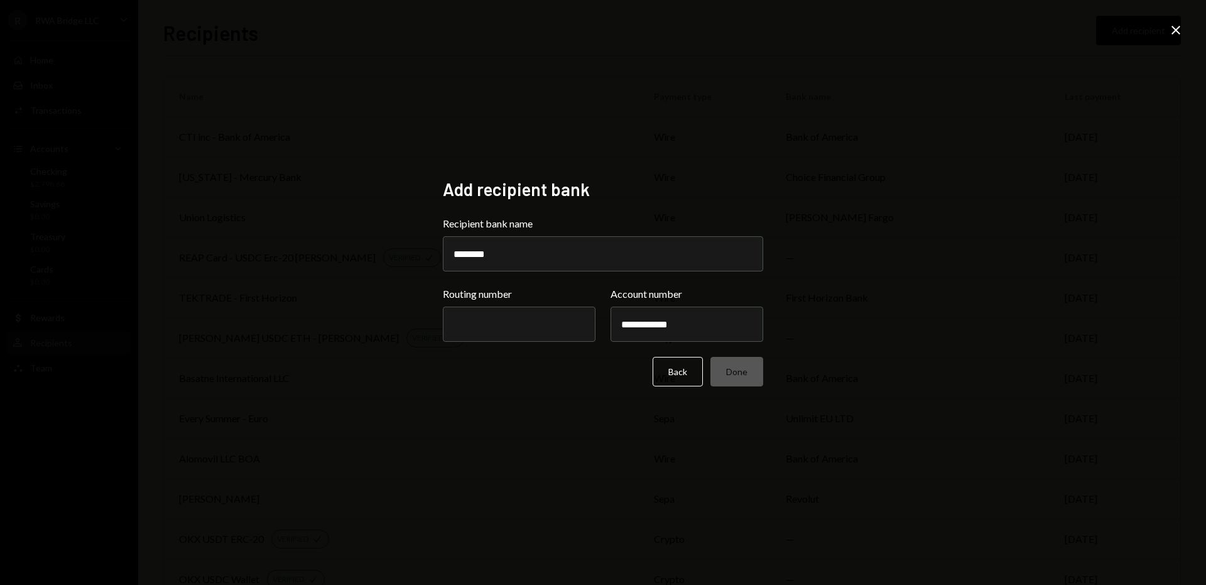
type input "**********"
click at [542, 326] on input "Routing number" at bounding box center [519, 324] width 153 height 35
paste input "*********"
type input "*********"
click at [748, 370] on button "Done" at bounding box center [737, 372] width 53 height 30
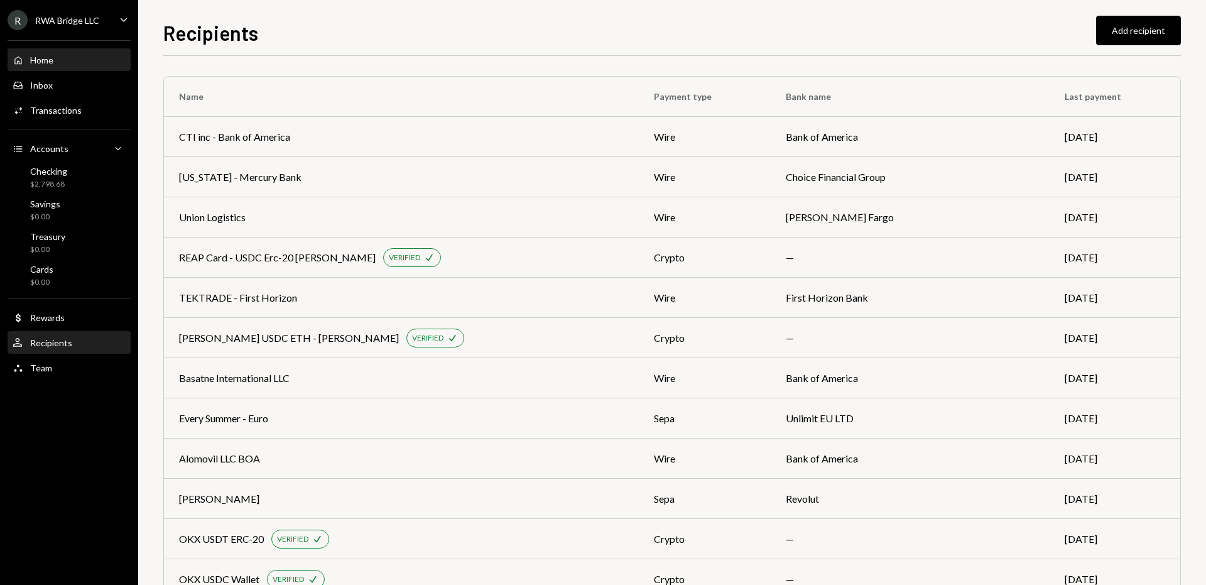
click at [70, 62] on div "Home Home" at bounding box center [69, 60] width 113 height 11
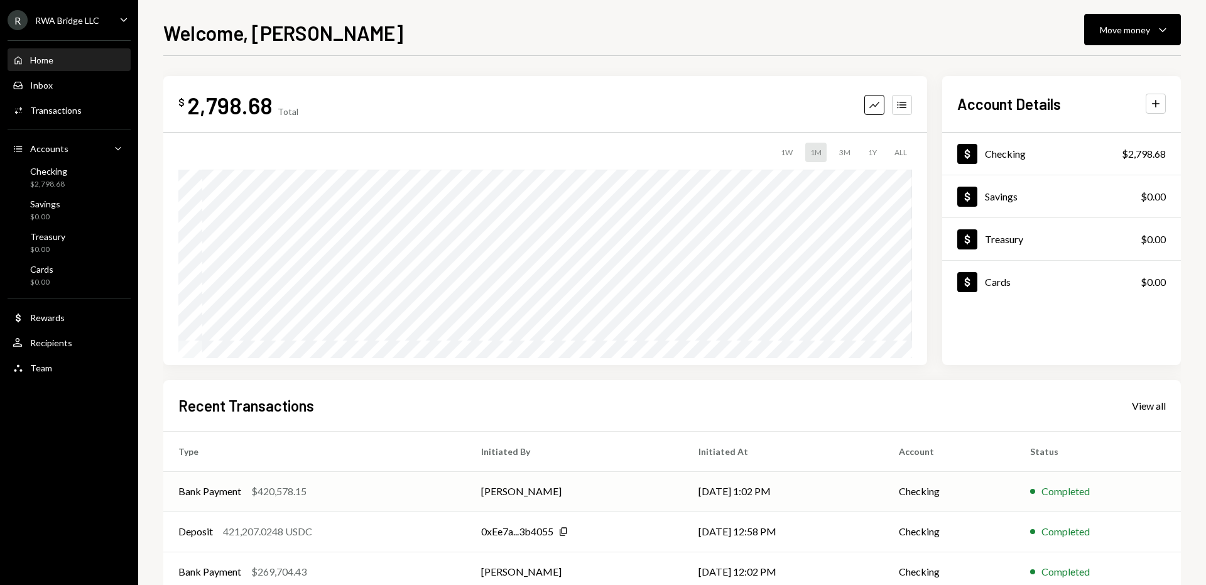
click at [592, 481] on td "[PERSON_NAME]" at bounding box center [574, 491] width 217 height 40
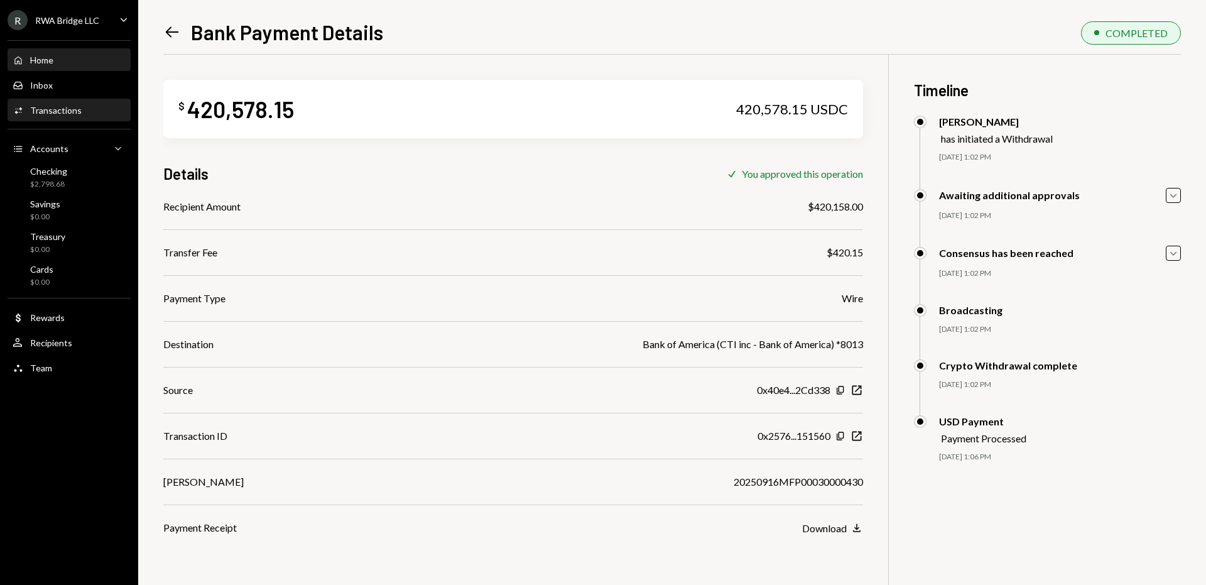
click at [65, 63] on div "Home Home" at bounding box center [69, 60] width 113 height 11
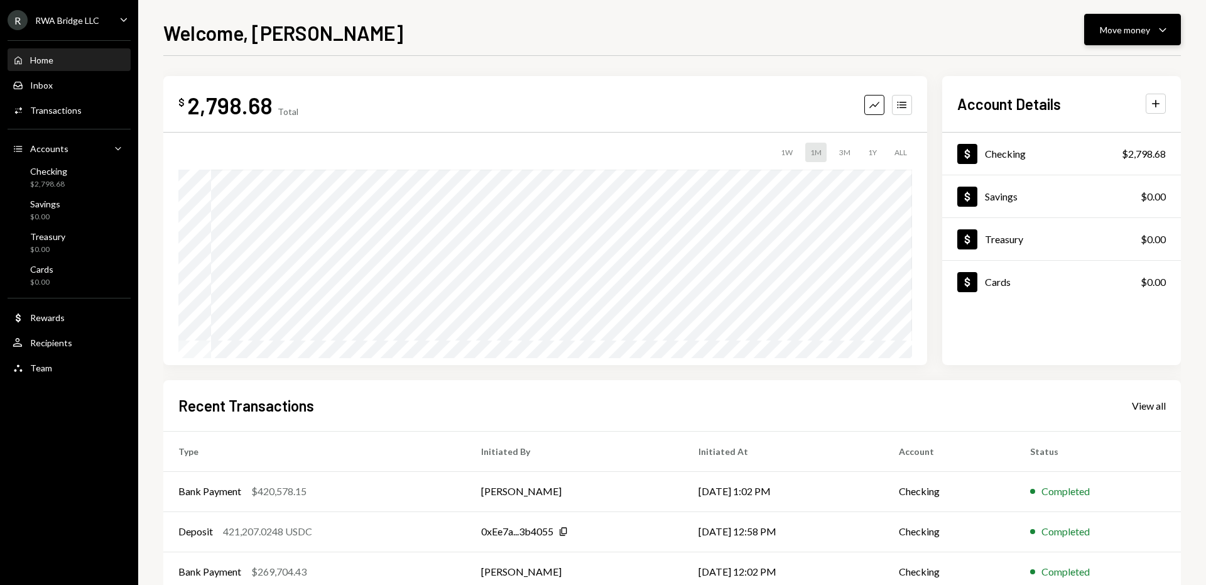
click at [1120, 31] on div "Move money" at bounding box center [1125, 29] width 50 height 13
click at [1099, 58] on div "Withdraw Send" at bounding box center [1114, 67] width 126 height 28
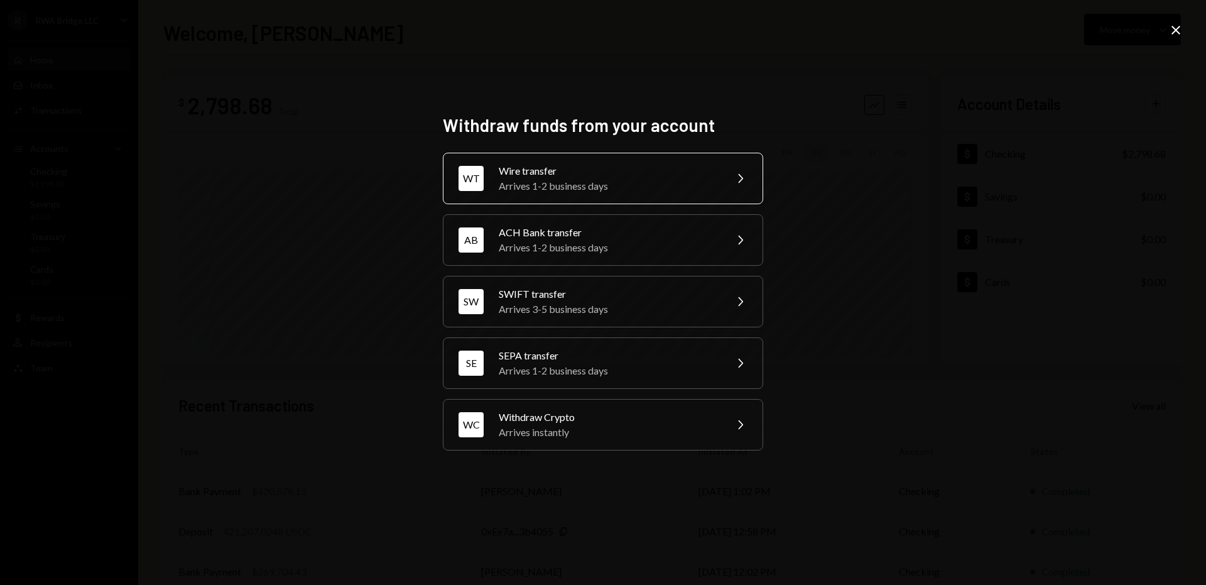
click at [687, 170] on div "Wire transfer" at bounding box center [608, 170] width 219 height 15
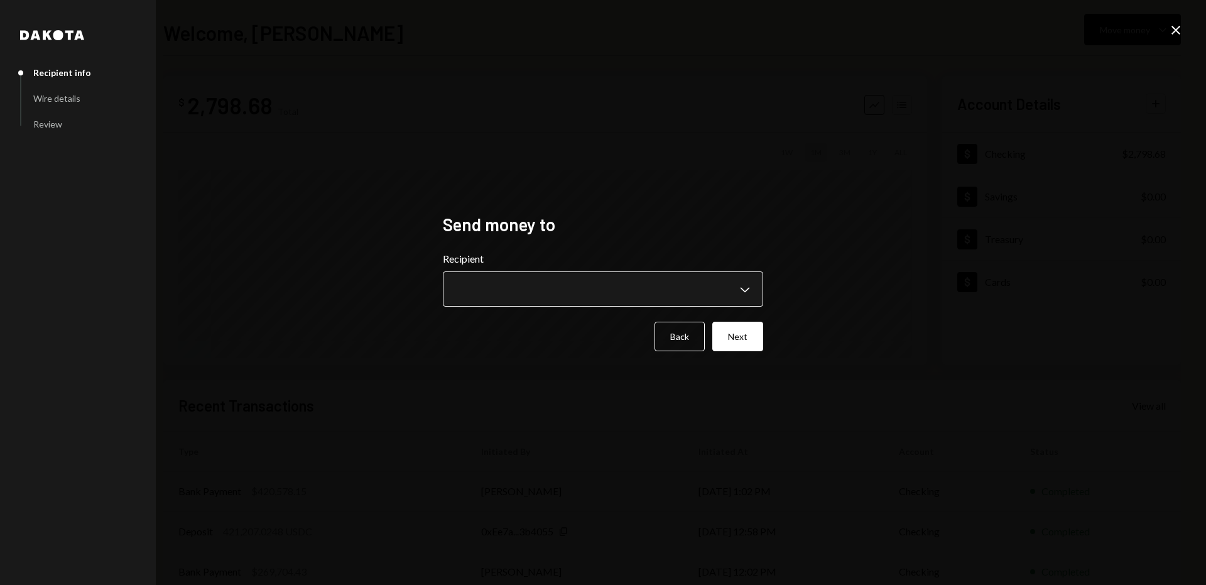
click at [547, 287] on body "**********" at bounding box center [603, 292] width 1206 height 585
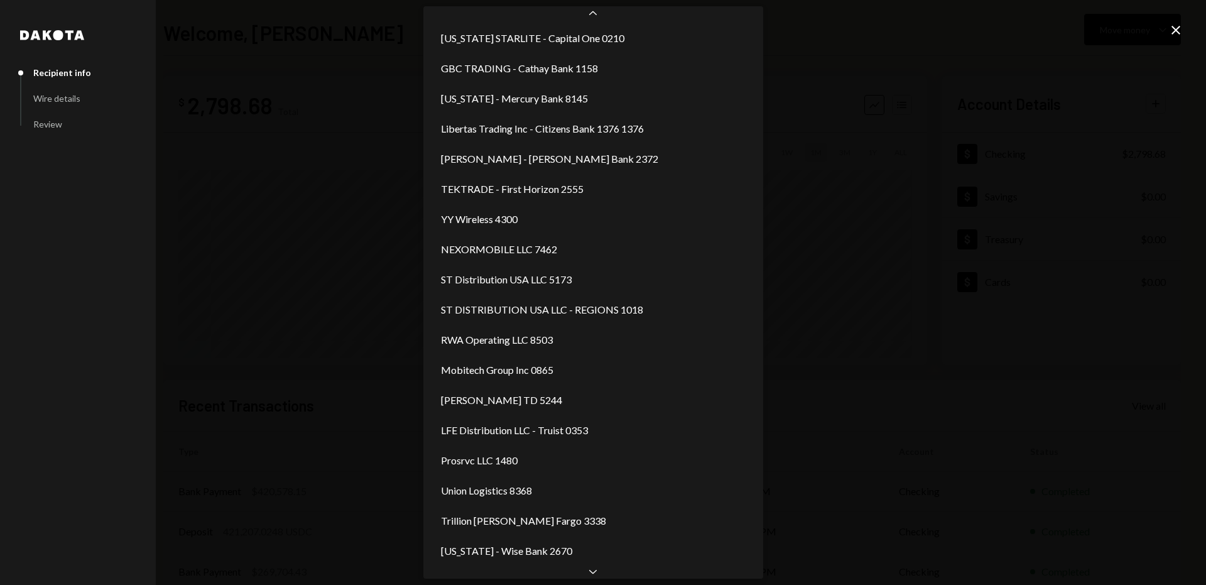
scroll to position [266, 0]
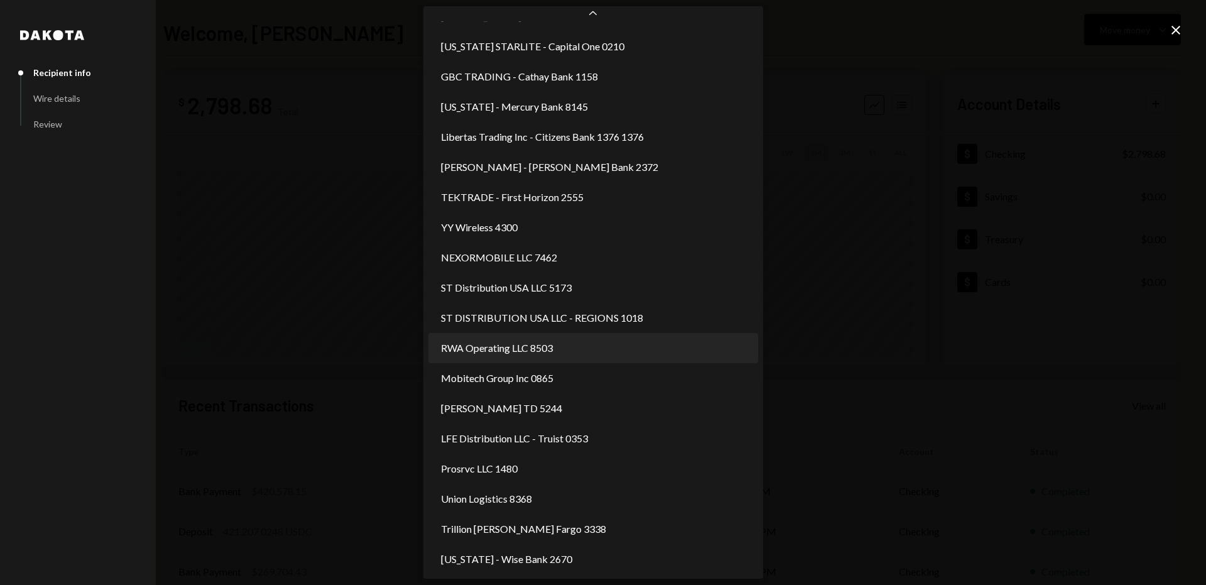
select select "**********"
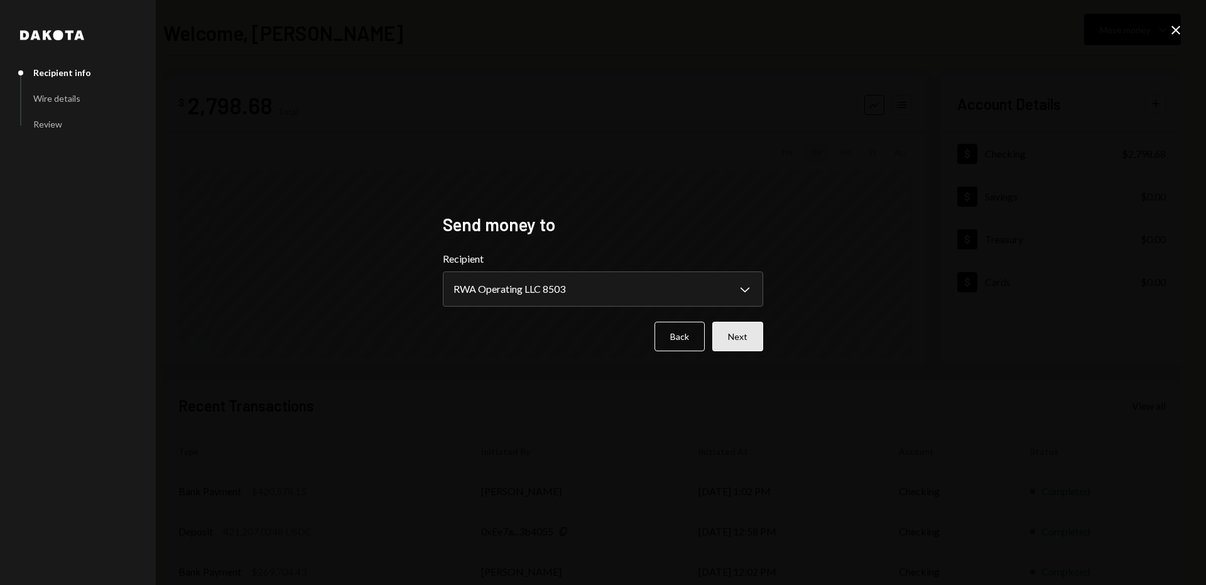
click at [748, 332] on button "Next" at bounding box center [738, 337] width 51 height 30
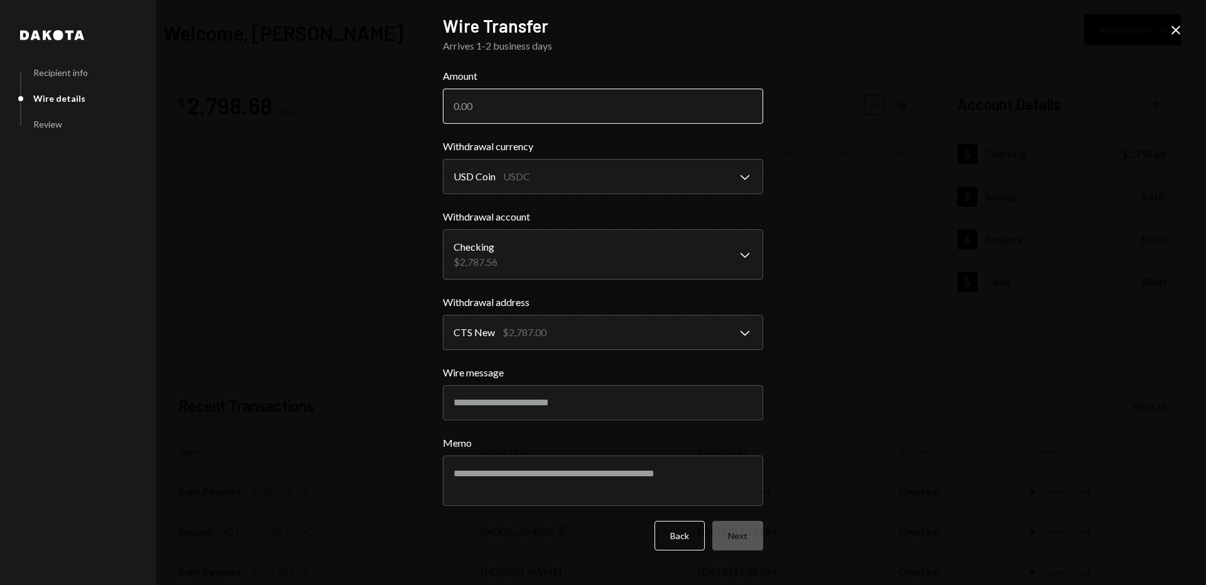
click at [530, 106] on input "Amount" at bounding box center [603, 106] width 320 height 35
type input "500"
click at [733, 531] on button "Next" at bounding box center [738, 536] width 51 height 30
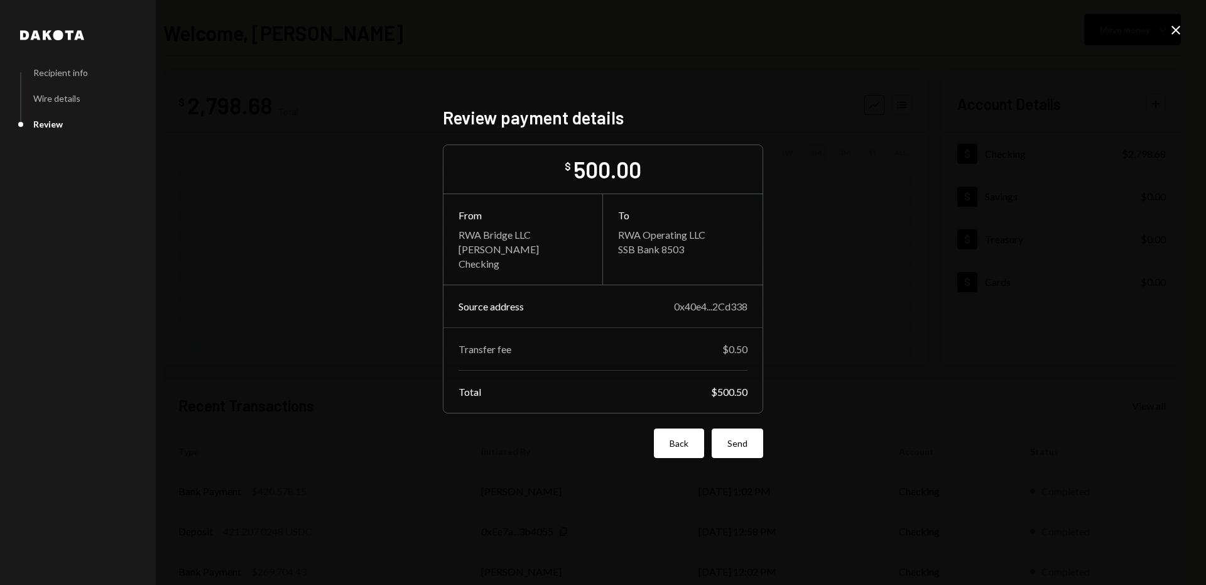
click at [676, 435] on button "Back" at bounding box center [679, 444] width 50 height 30
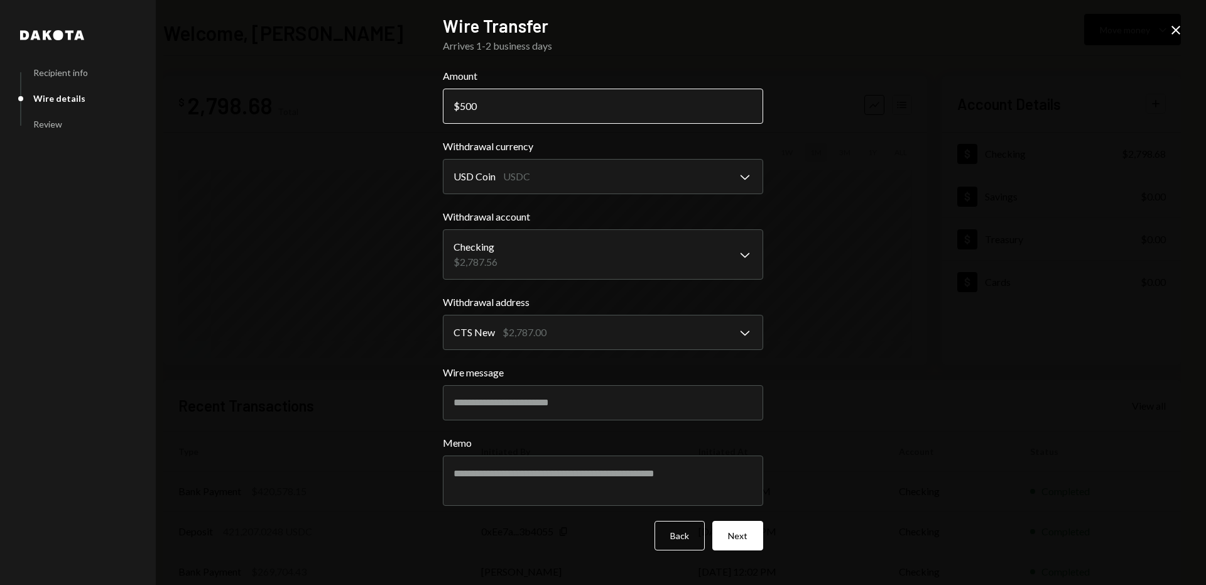
click at [511, 110] on input "500" at bounding box center [603, 106] width 320 height 35
drag, startPoint x: 511, startPoint y: 110, endPoint x: 451, endPoint y: 96, distance: 61.4
click at [451, 96] on input "500" at bounding box center [603, 106] width 320 height 35
type input "1000"
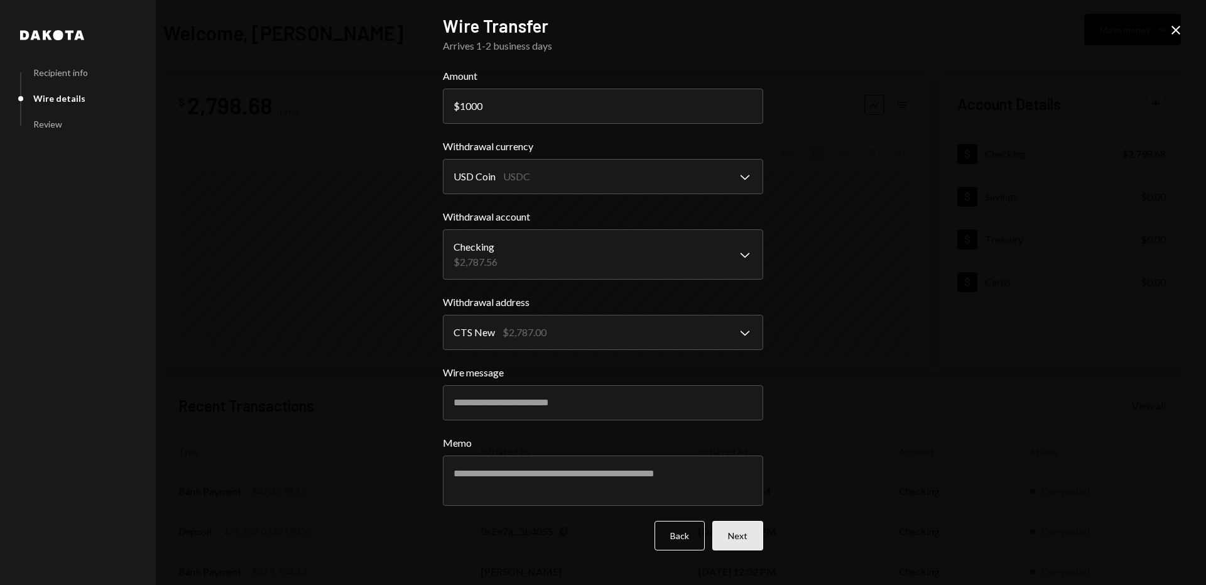
click at [736, 542] on button "Next" at bounding box center [738, 536] width 51 height 30
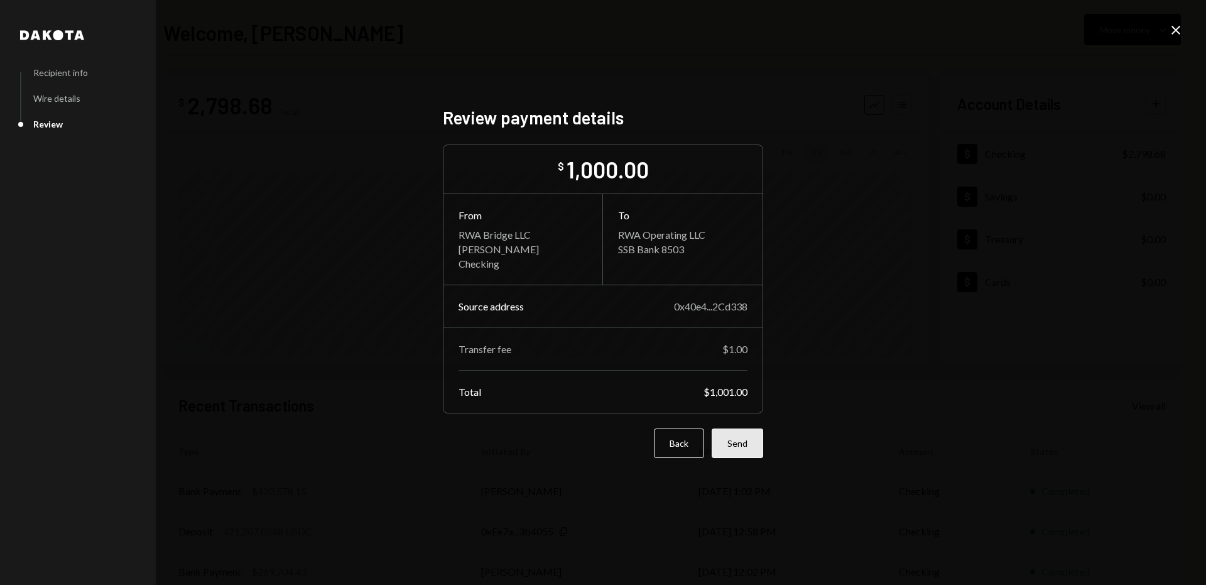
click at [730, 448] on button "Send" at bounding box center [738, 444] width 52 height 30
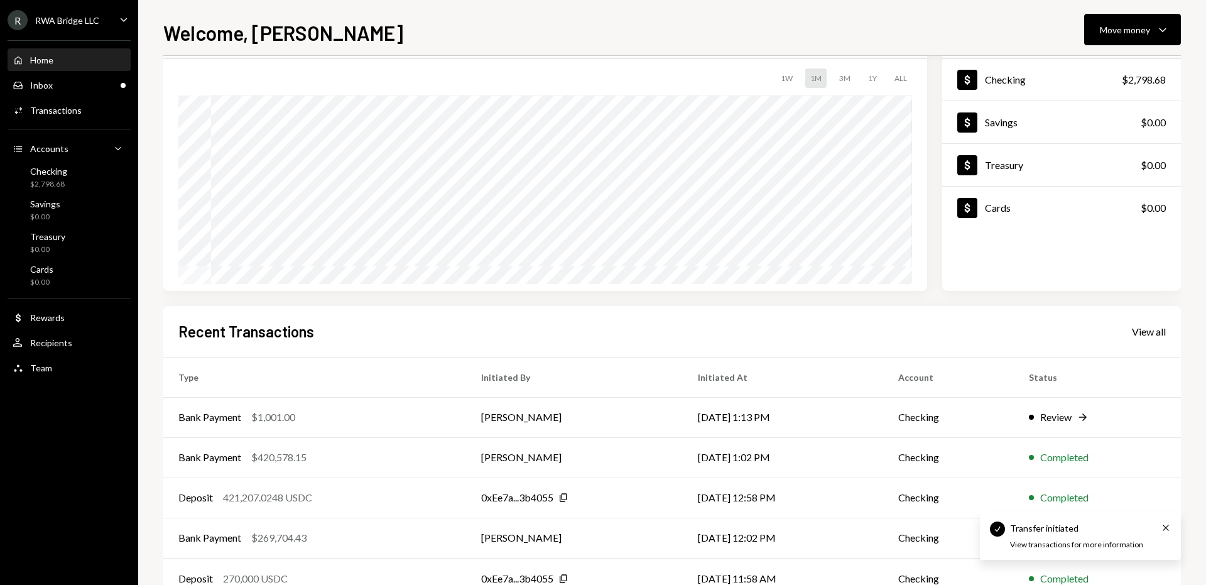
scroll to position [76, 0]
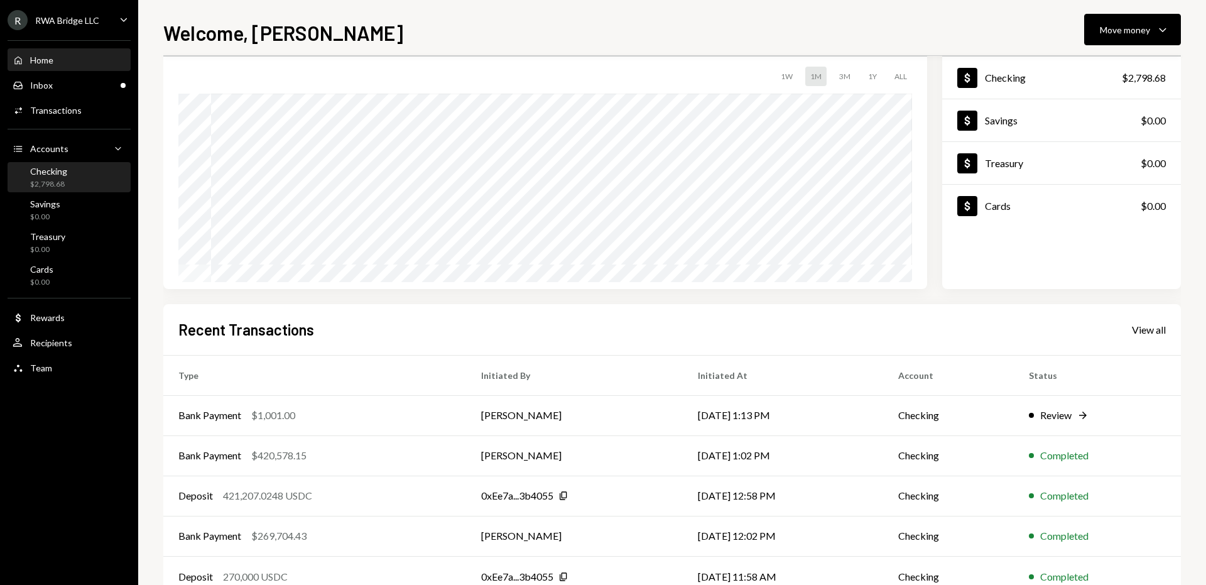
click at [57, 185] on div "$2,798.68" at bounding box center [48, 184] width 37 height 11
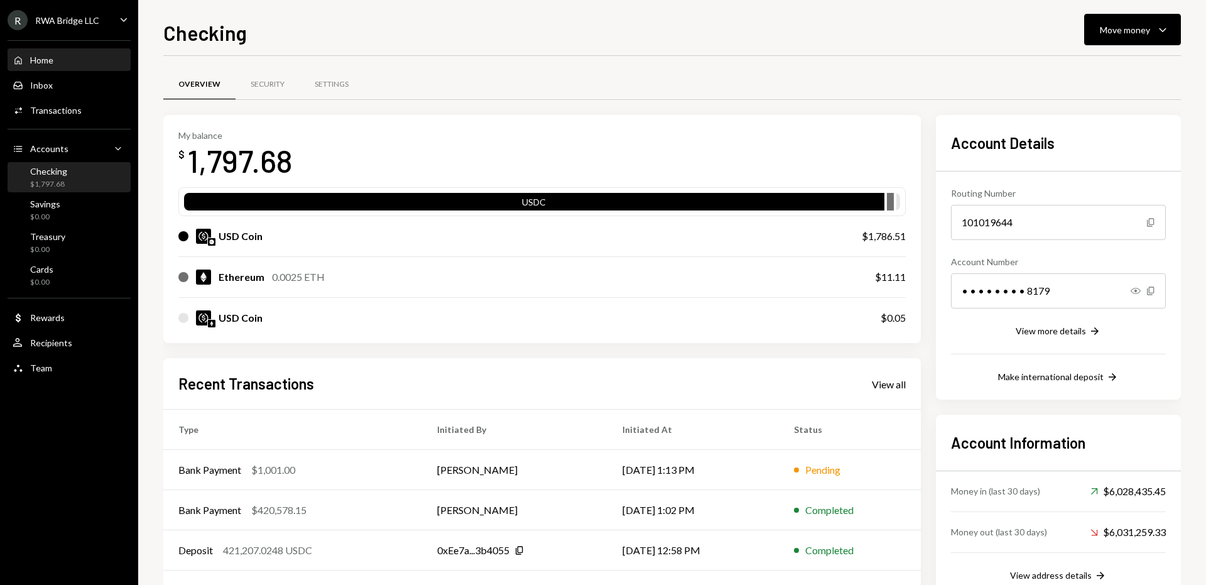
click at [62, 57] on div "Home Home" at bounding box center [69, 60] width 113 height 11
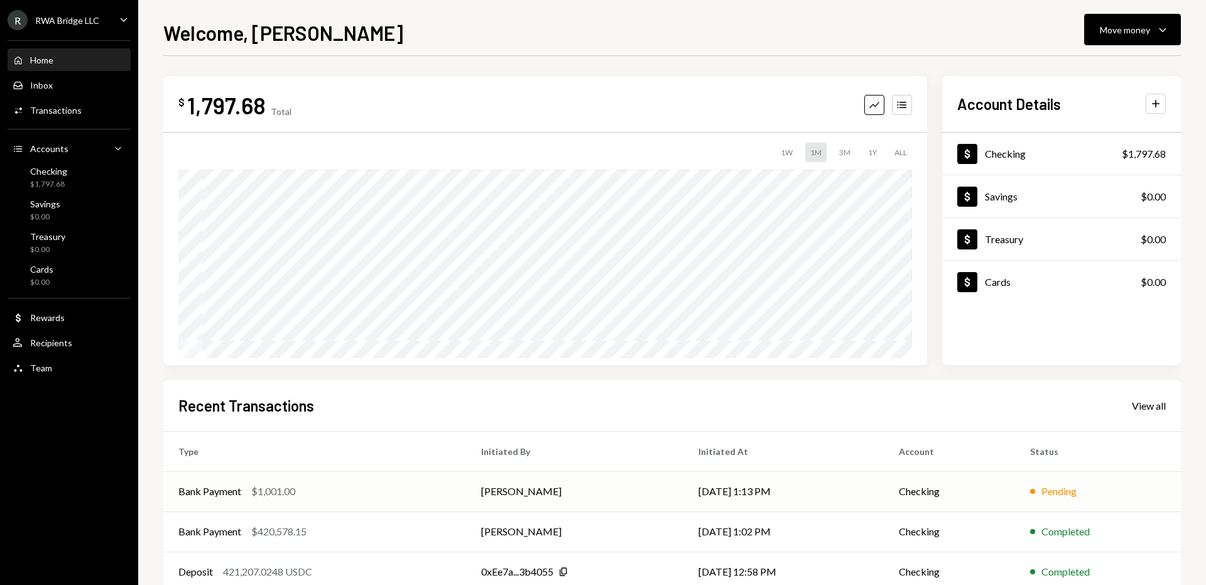
click at [587, 486] on td "[PERSON_NAME]" at bounding box center [574, 491] width 217 height 40
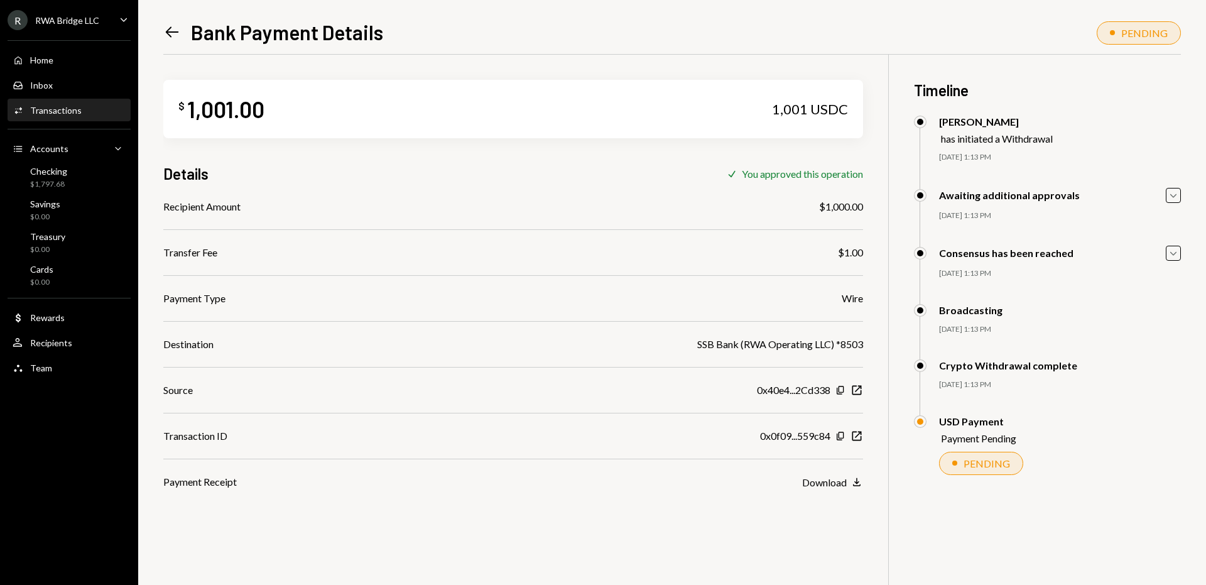
click at [1000, 465] on div "PENDING" at bounding box center [987, 463] width 47 height 12
click at [94, 68] on div "Home Home" at bounding box center [69, 60] width 113 height 21
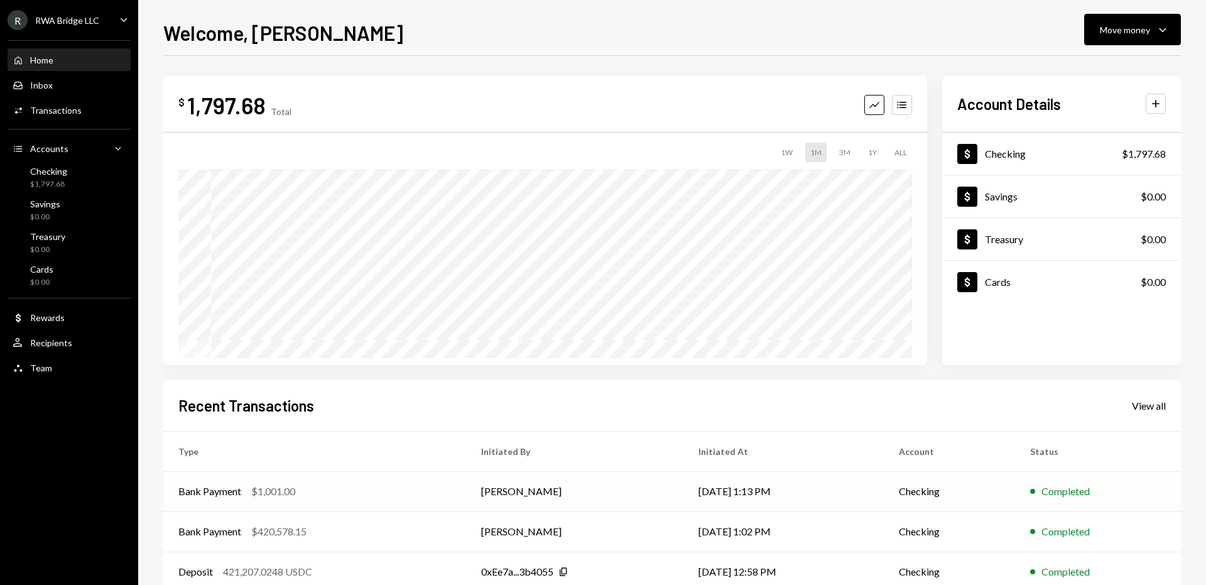
click at [397, 500] on td "Bank Payment $1,001.00" at bounding box center [314, 491] width 303 height 40
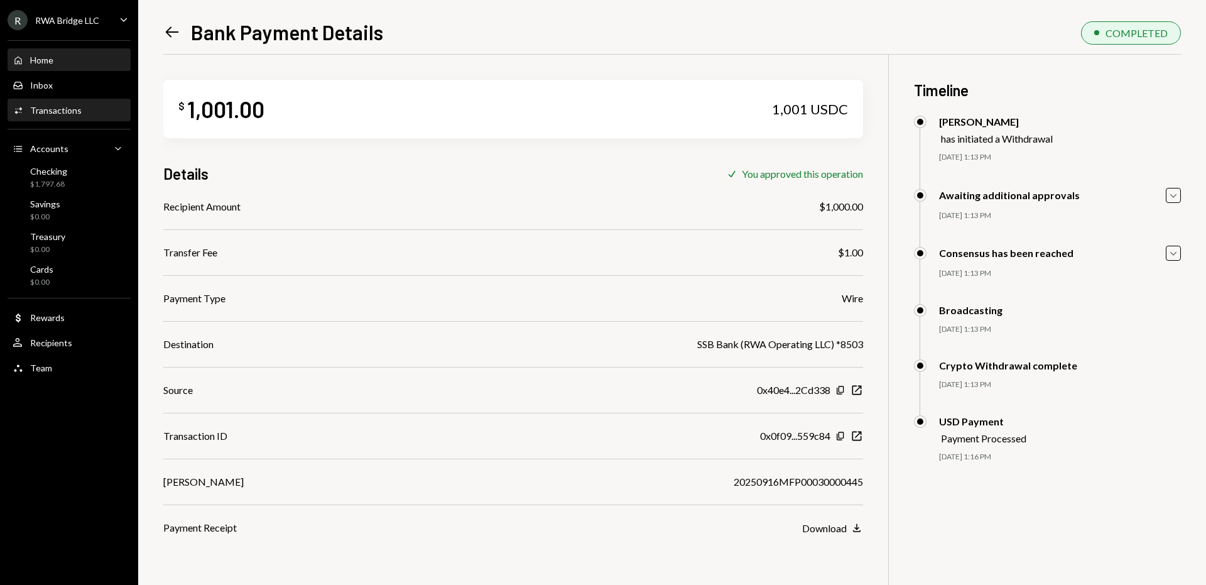
click at [40, 62] on div "Home" at bounding box center [41, 60] width 23 height 11
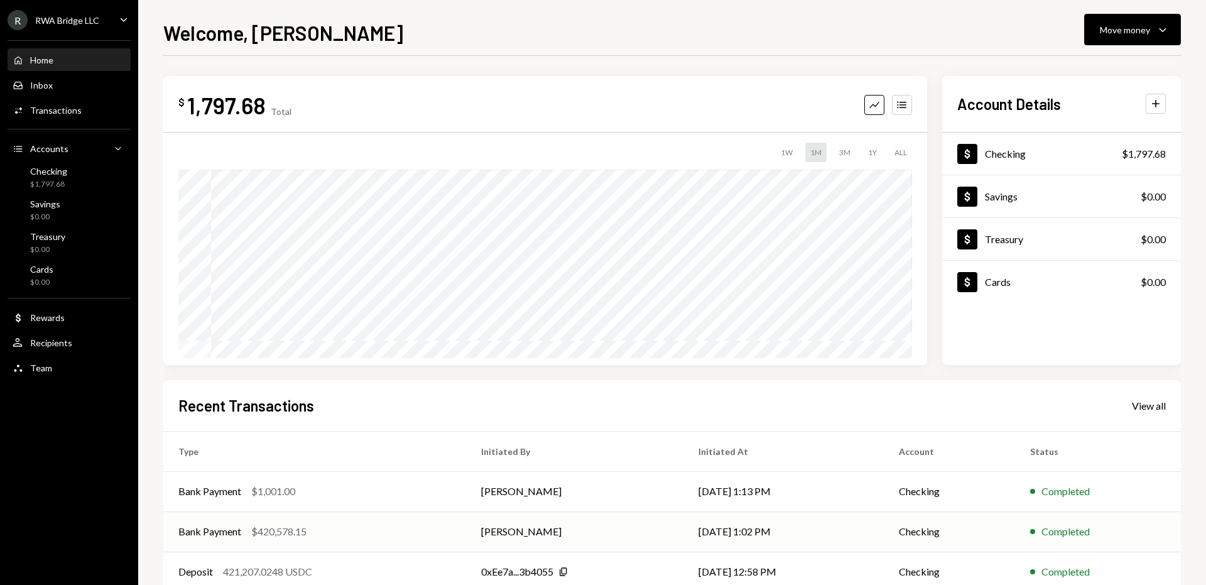
click at [558, 529] on td "[PERSON_NAME]" at bounding box center [574, 532] width 217 height 40
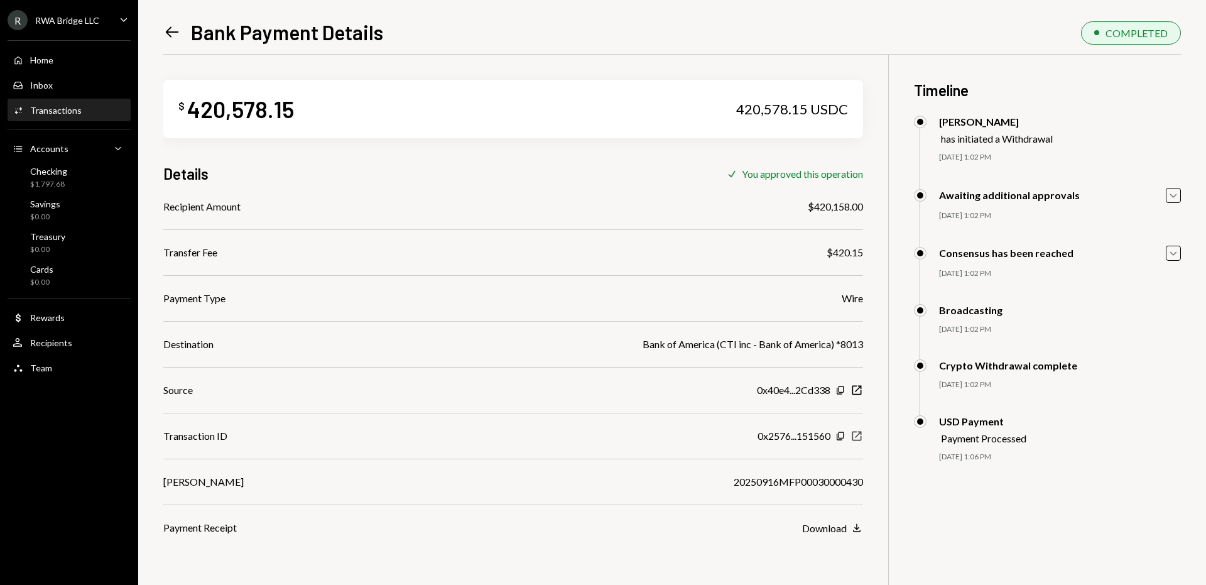
click at [861, 437] on icon "button" at bounding box center [857, 436] width 9 height 9
click at [830, 482] on div "20250916MFP00030000430" at bounding box center [798, 481] width 129 height 15
copy div "20250916MFP00030000430"
click at [83, 60] on div "Home Home" at bounding box center [69, 60] width 113 height 11
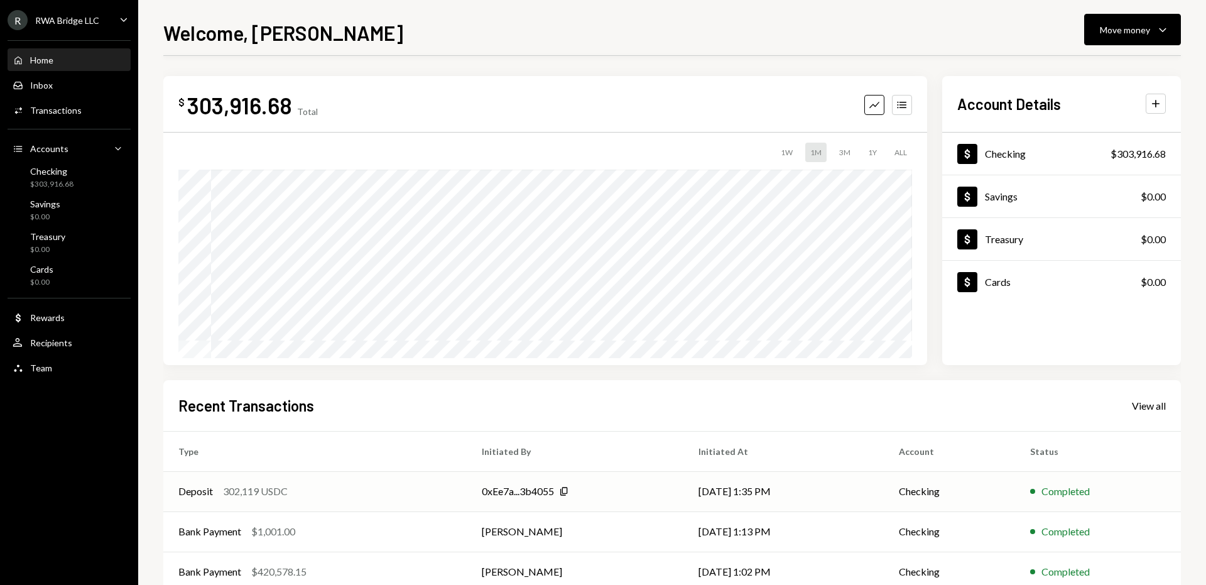
scroll to position [112, 0]
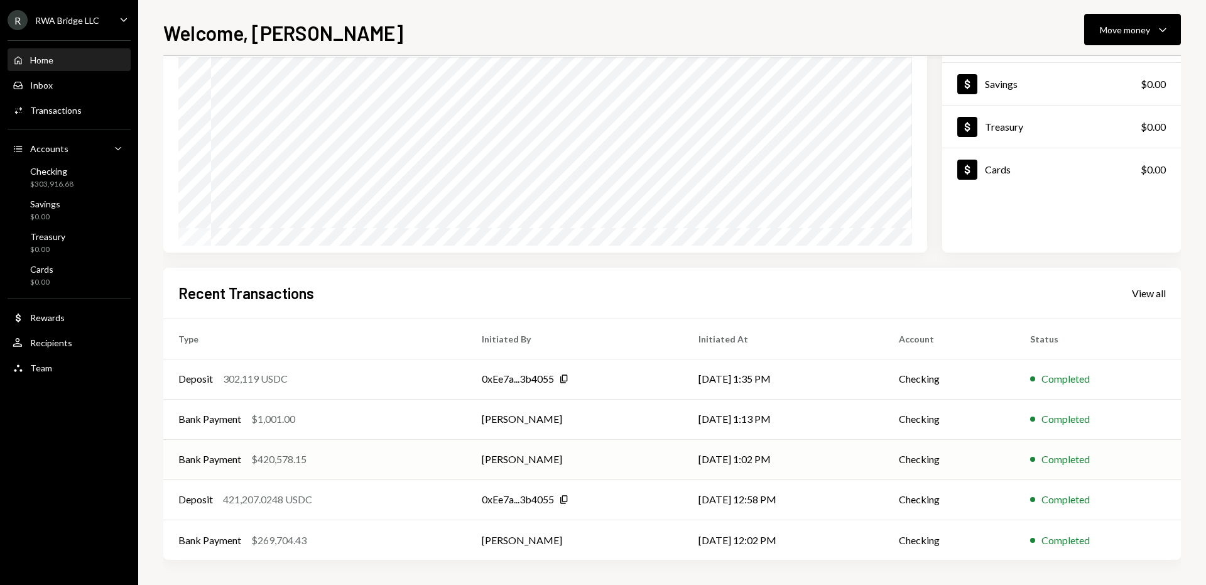
click at [636, 469] on td "[PERSON_NAME]" at bounding box center [575, 459] width 217 height 40
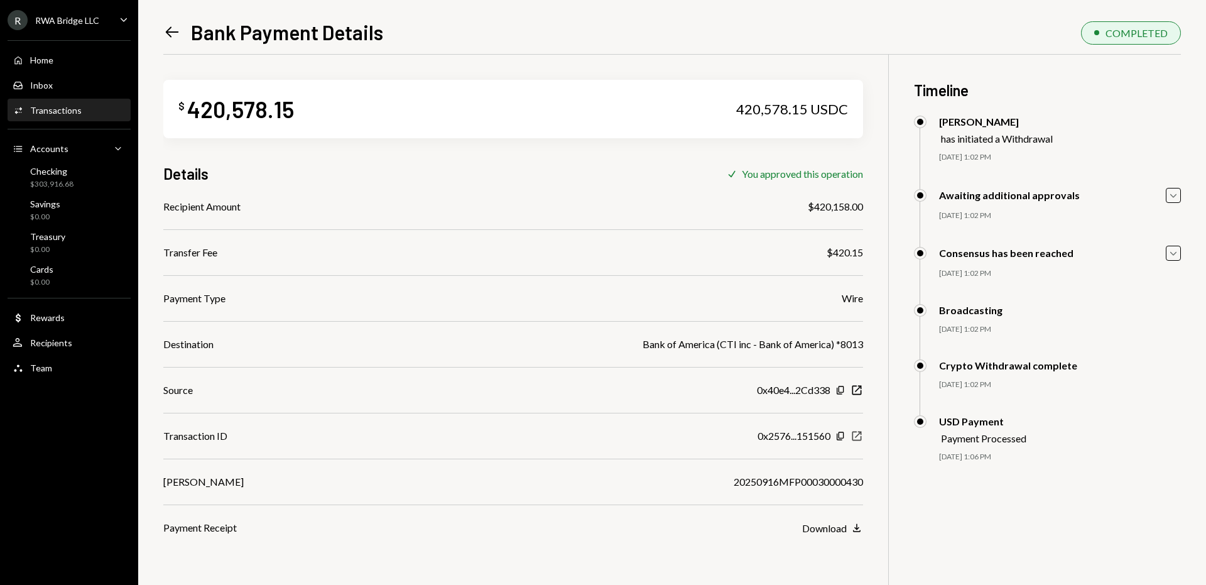
click at [855, 434] on icon "New Window" at bounding box center [857, 436] width 13 height 13
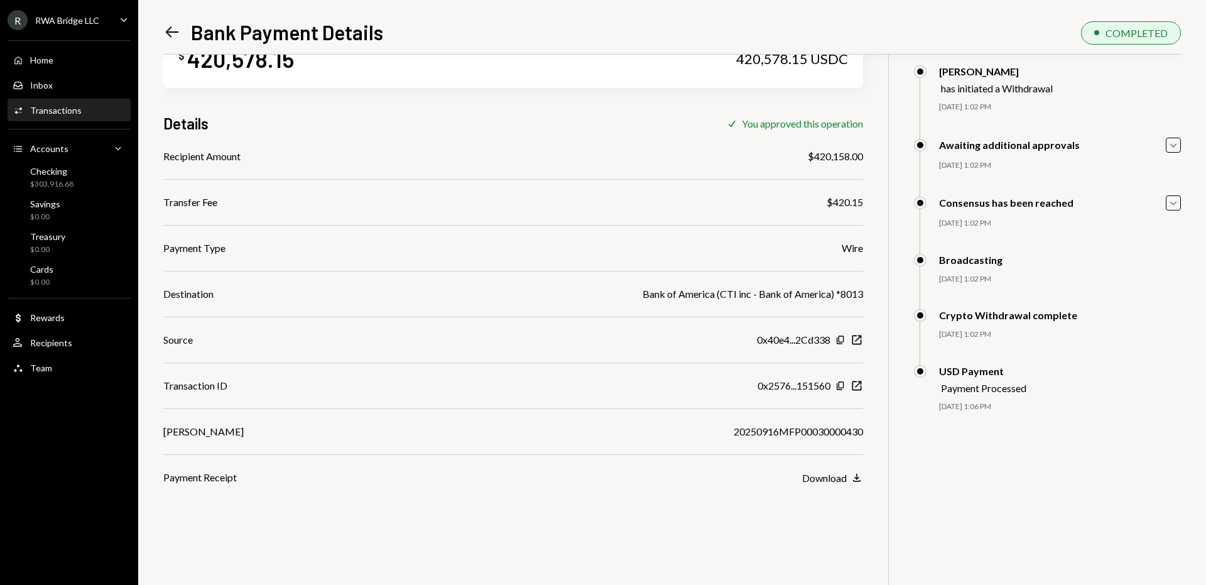
scroll to position [55, 0]
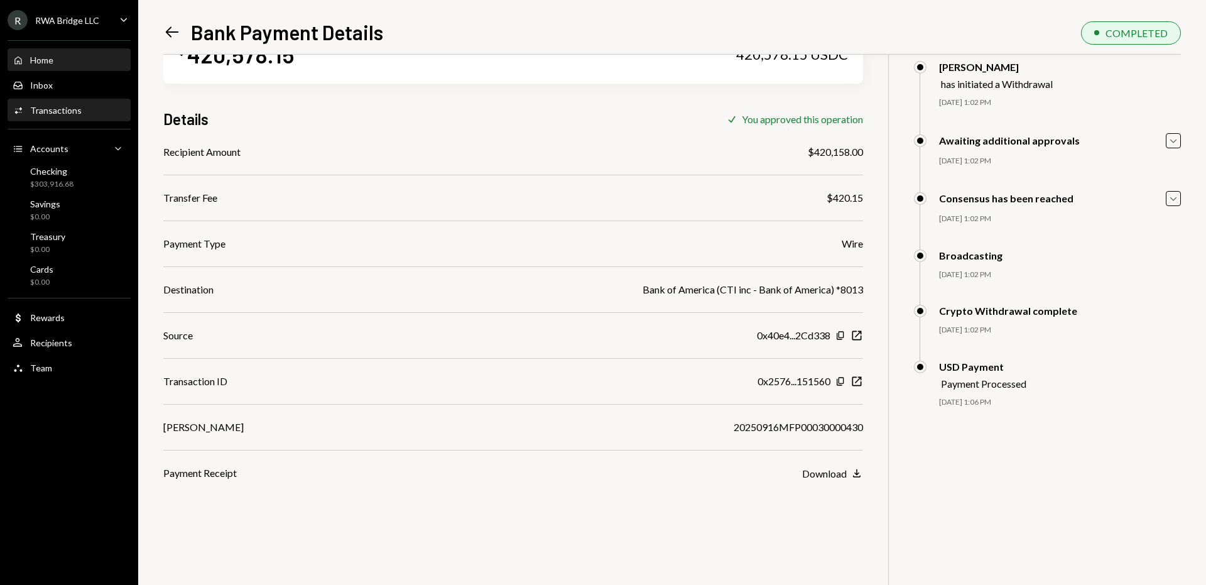
click at [62, 58] on div "Home Home" at bounding box center [69, 60] width 113 height 11
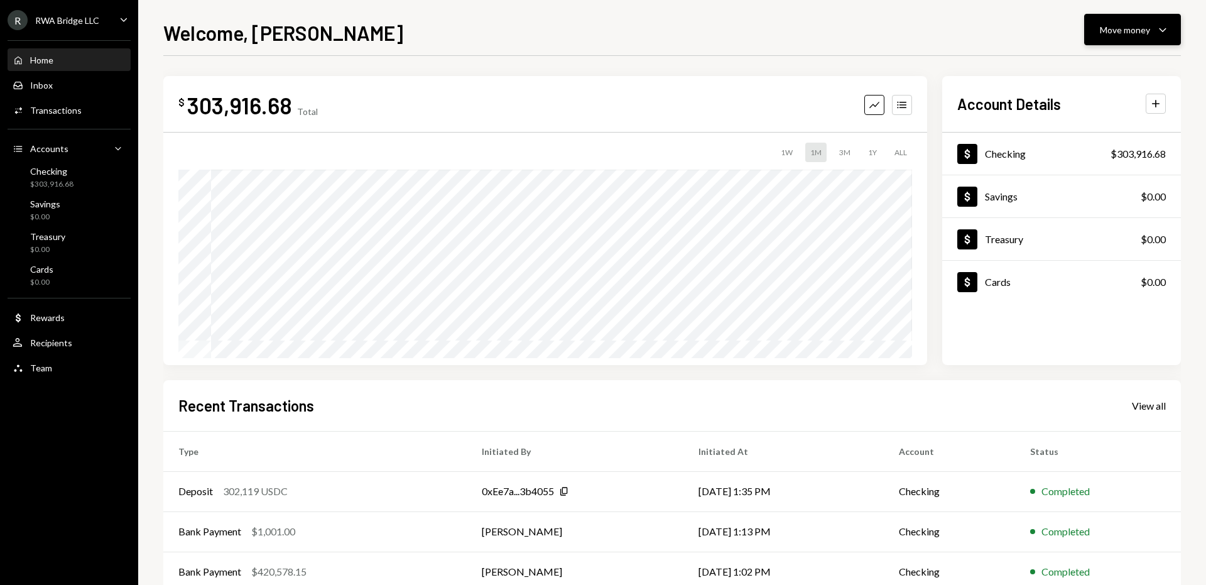
click at [1132, 23] on div "Move money" at bounding box center [1125, 29] width 50 height 13
click at [1073, 75] on div "Withdraw Send" at bounding box center [1114, 67] width 126 height 28
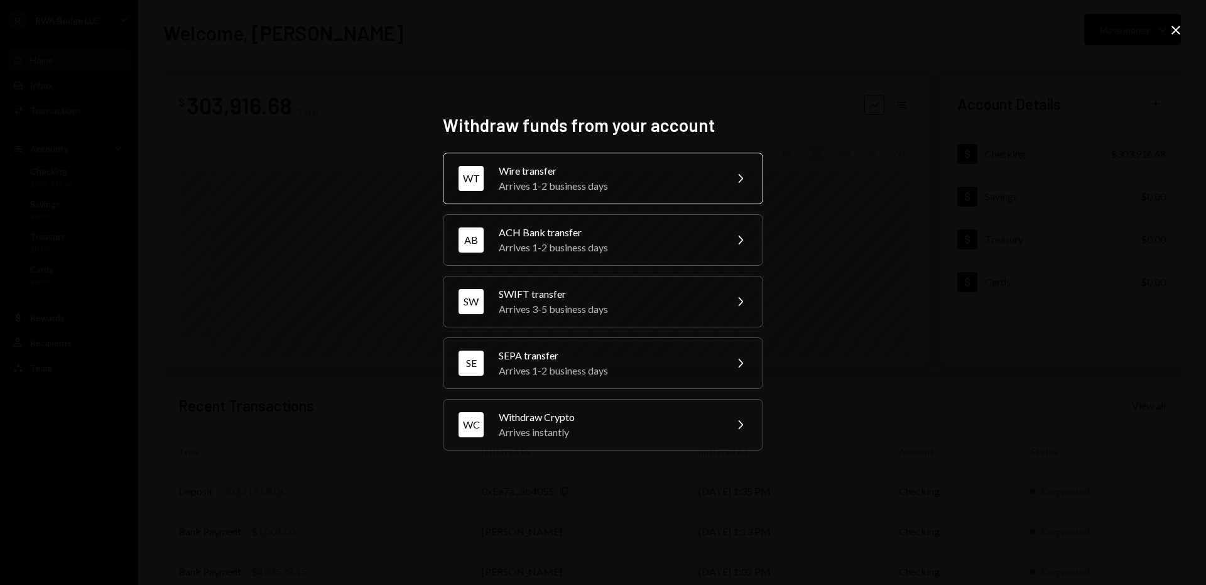
click at [577, 191] on div "Arrives 1-2 business days" at bounding box center [608, 185] width 219 height 15
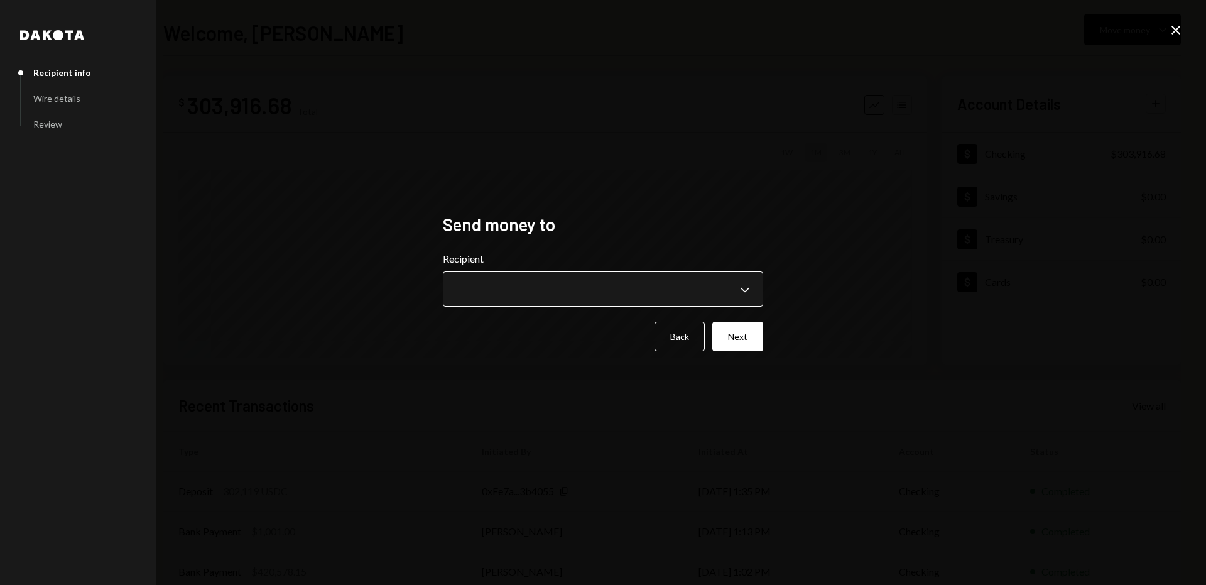
click at [522, 285] on body "**********" at bounding box center [603, 292] width 1206 height 585
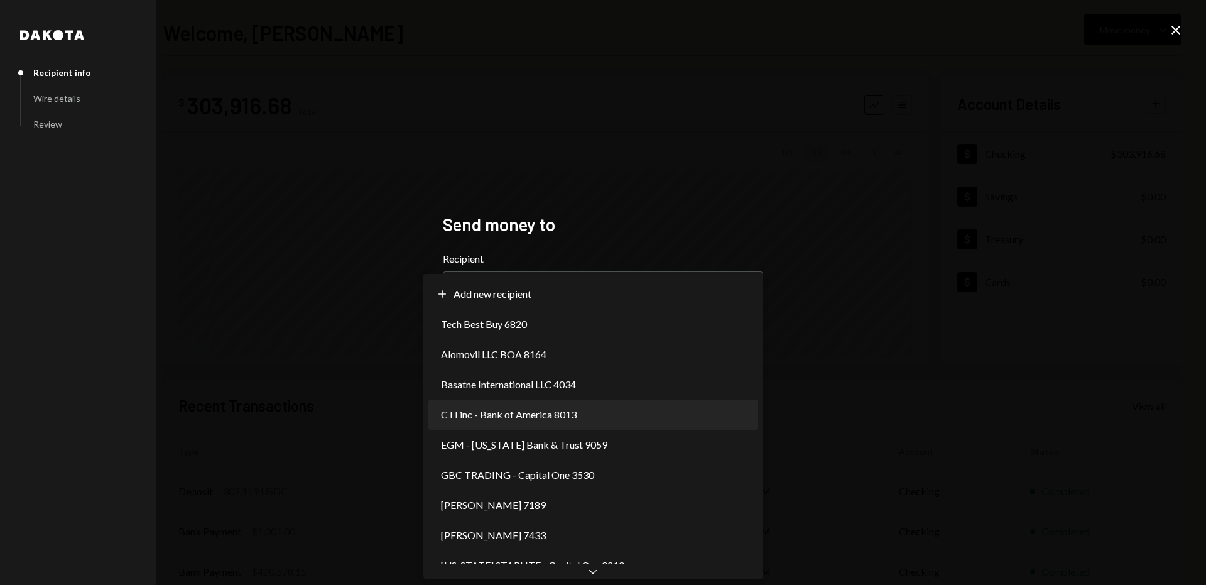
select select "**********"
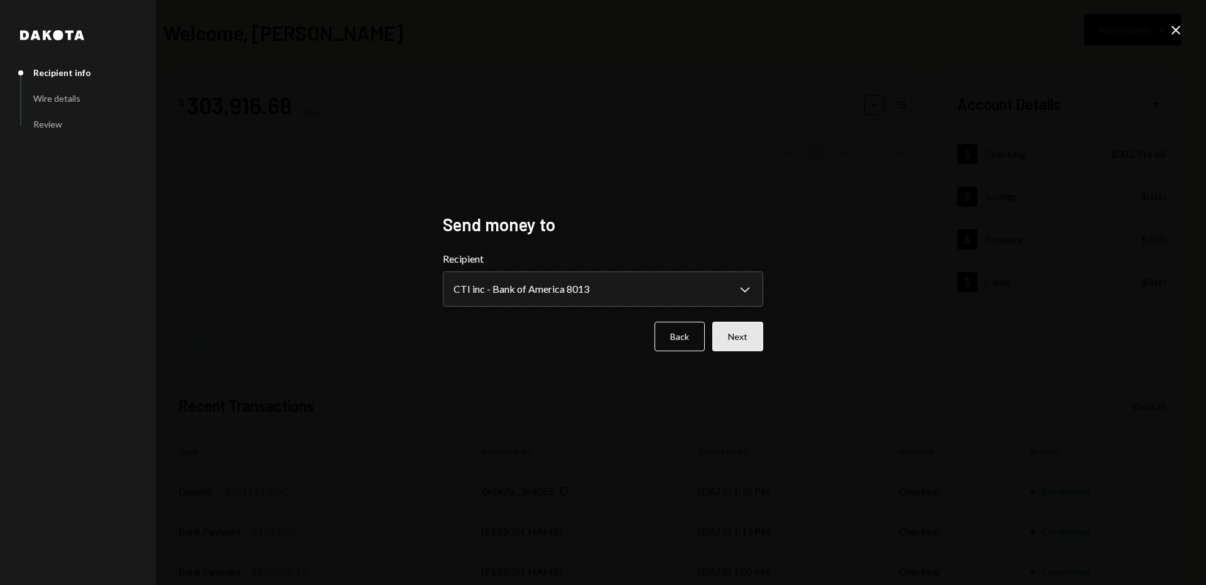
click at [738, 327] on button "Next" at bounding box center [738, 337] width 51 height 30
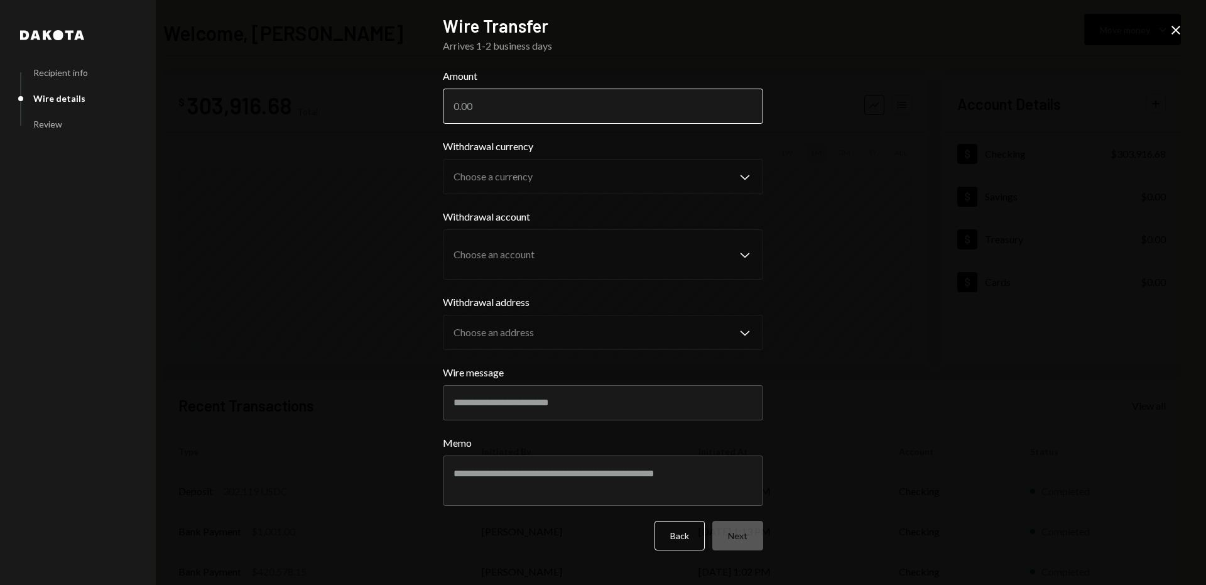
click at [512, 115] on input "Amount" at bounding box center [603, 106] width 320 height 35
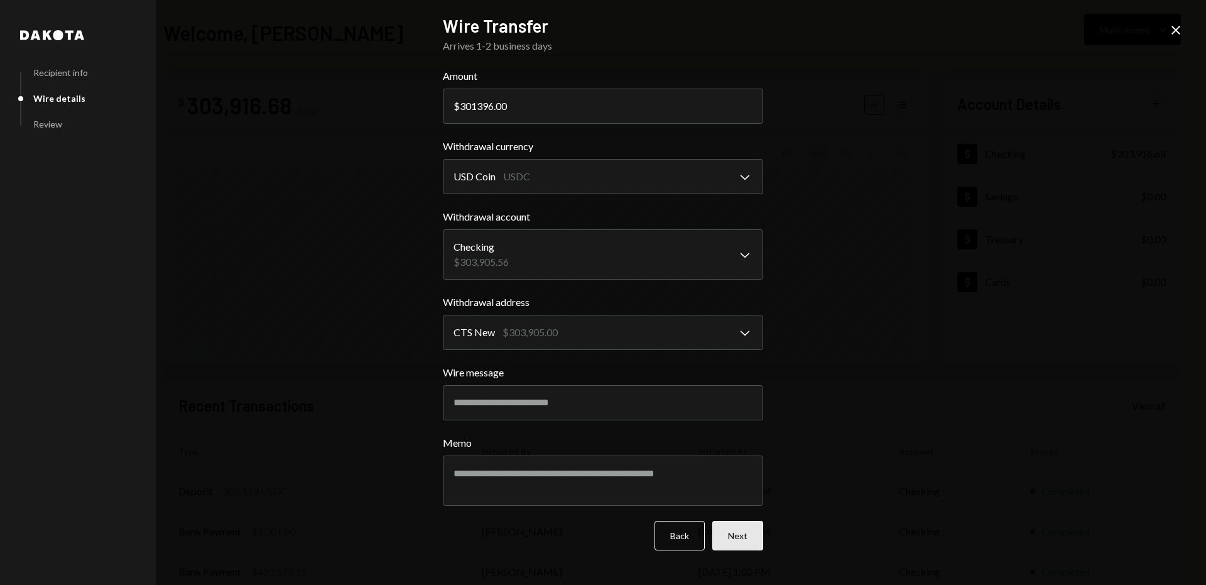
type input "301396.00"
click at [753, 542] on button "Next" at bounding box center [738, 536] width 51 height 30
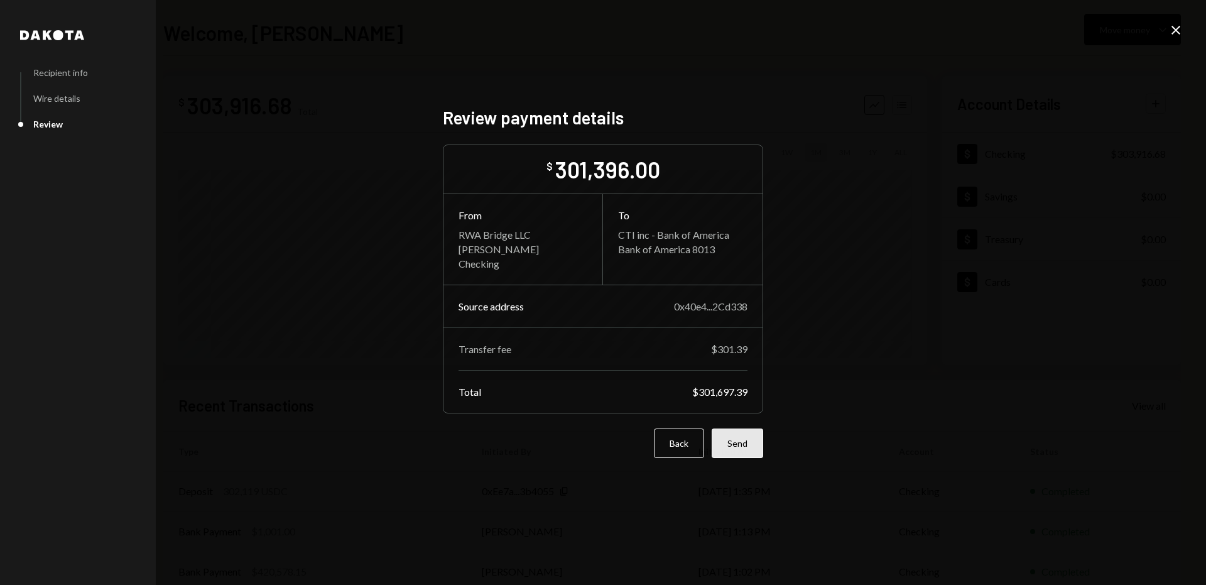
click at [745, 438] on button "Send" at bounding box center [738, 444] width 52 height 30
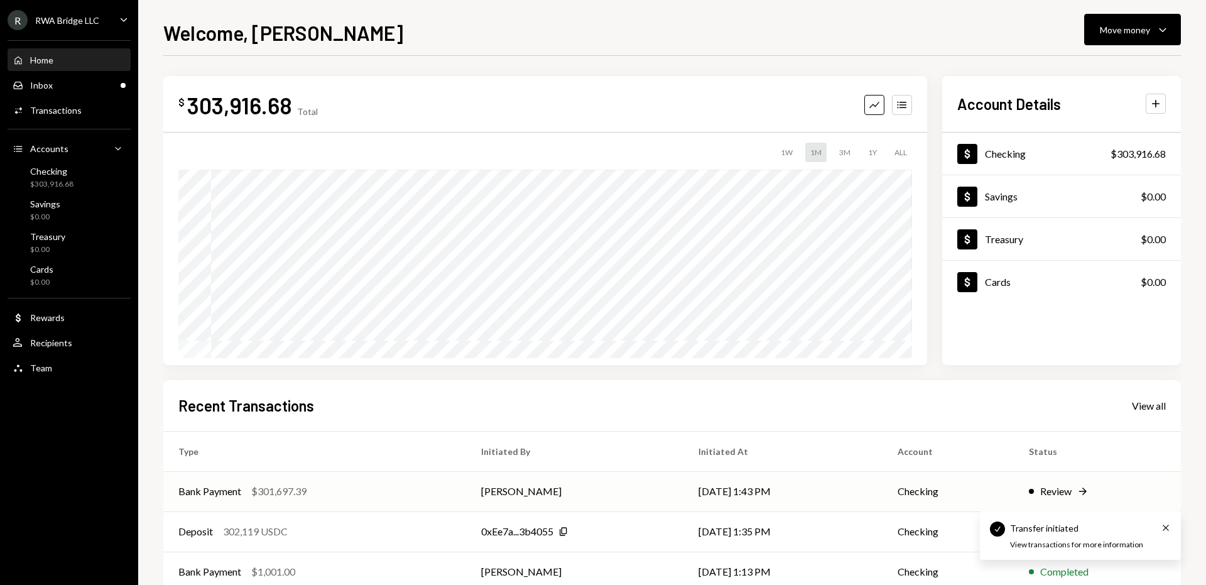
click at [660, 491] on td "[PERSON_NAME]" at bounding box center [574, 491] width 217 height 40
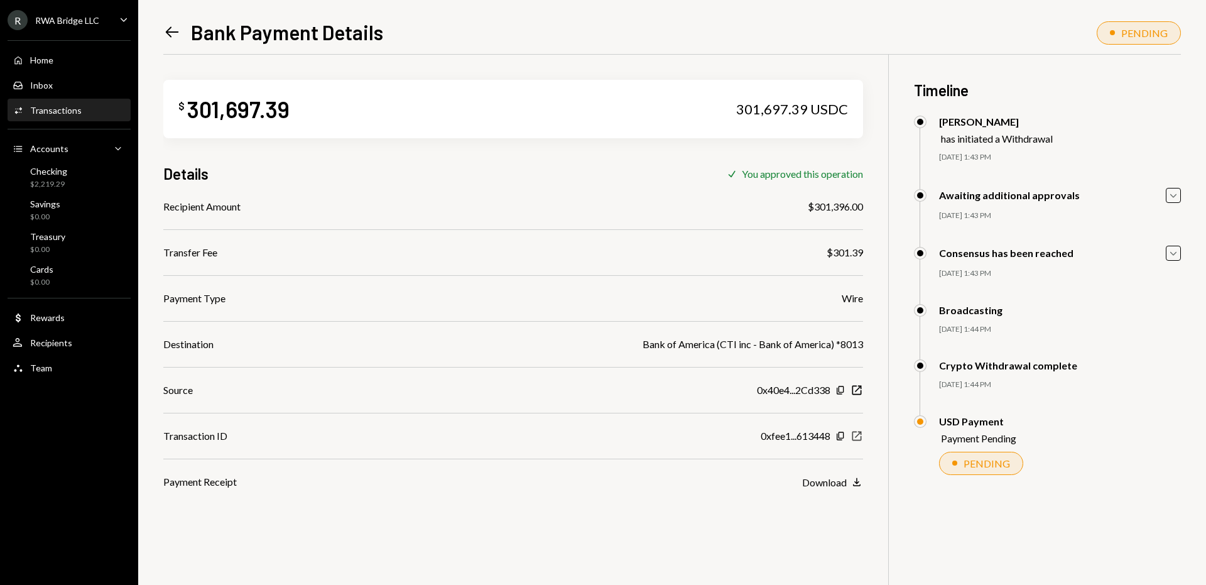
click at [854, 438] on icon "New Window" at bounding box center [857, 436] width 13 height 13
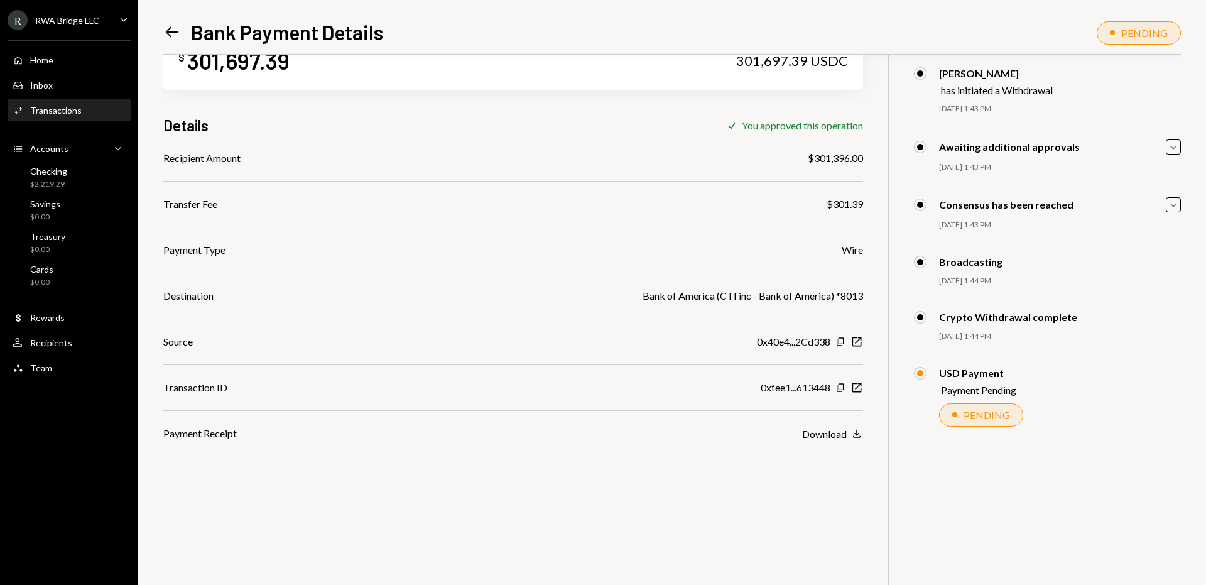
scroll to position [55, 0]
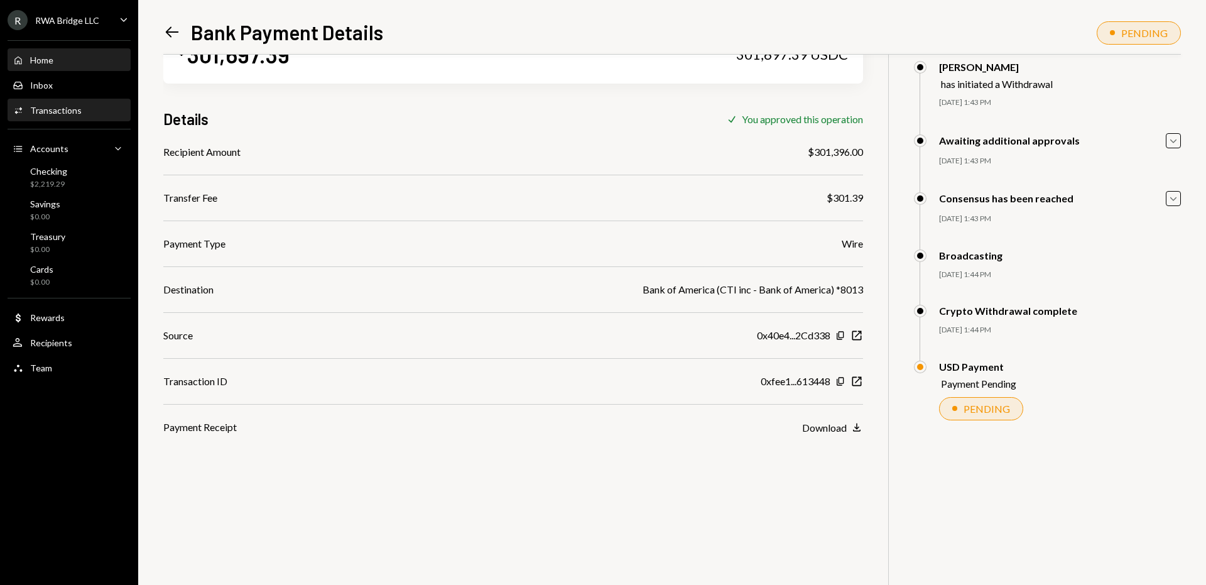
click at [82, 52] on div "Home Home" at bounding box center [69, 60] width 113 height 21
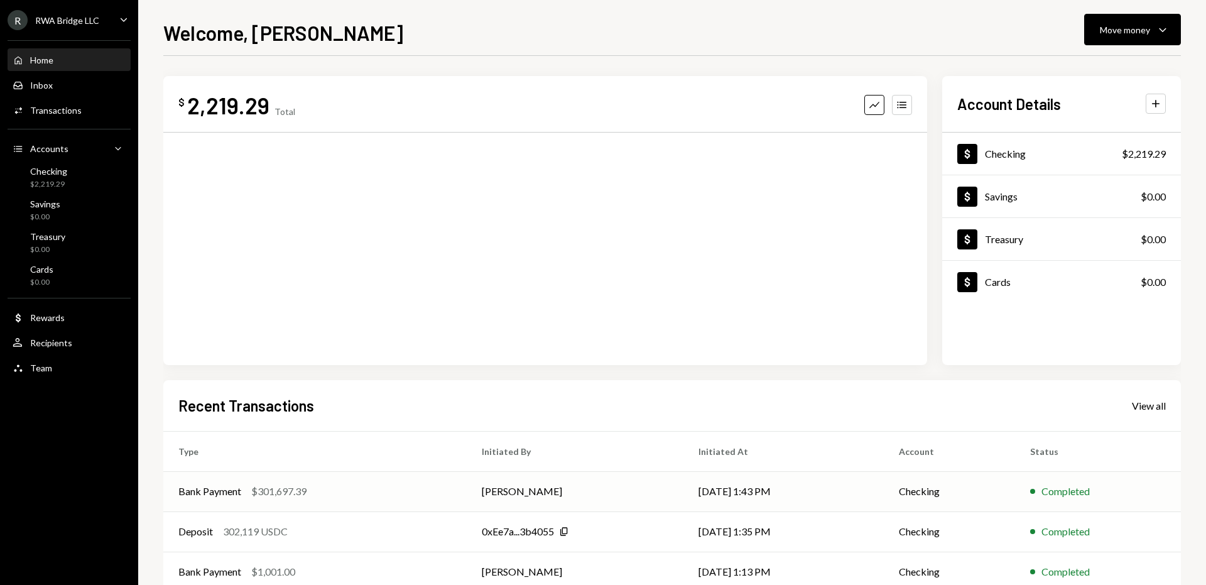
click at [611, 489] on td "[PERSON_NAME]" at bounding box center [575, 491] width 217 height 40
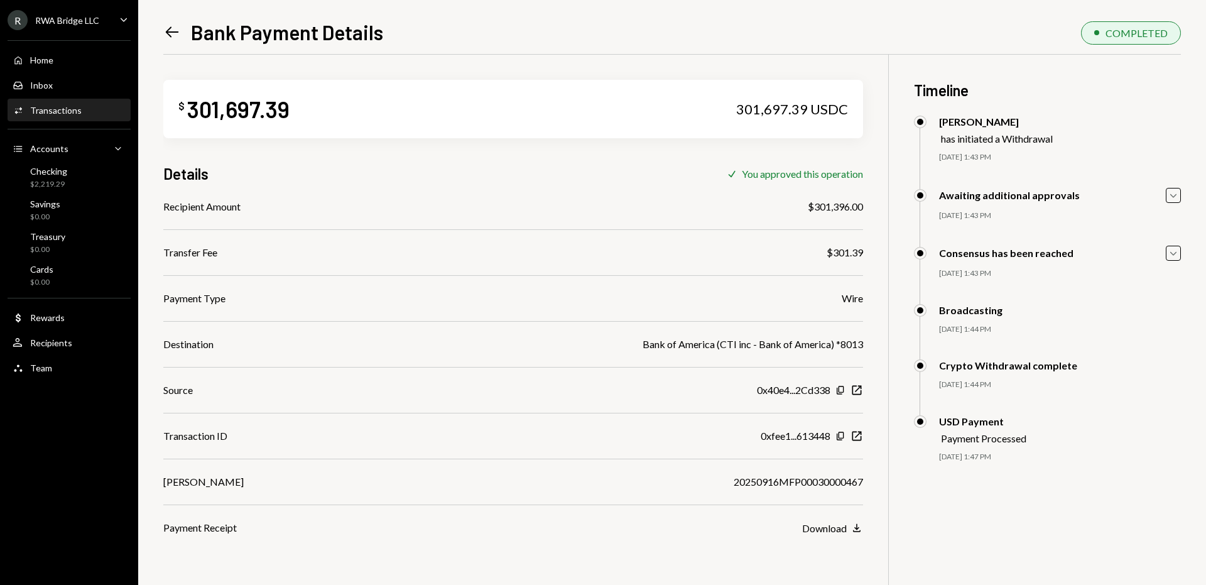
click at [765, 469] on div "Recipient Amount $301,396.00 Transfer Fee $301.39 Payment Type Wire Destination…" at bounding box center [513, 367] width 700 height 336
click at [764, 475] on div "20250916MFP00030000467" at bounding box center [798, 481] width 129 height 15
click at [760, 491] on div "Recipient Amount $301,396.00 Transfer Fee $301.39 Payment Type Wire Destination…" at bounding box center [513, 367] width 700 height 336
click at [752, 485] on div "20250916MFP00030000467" at bounding box center [798, 481] width 129 height 15
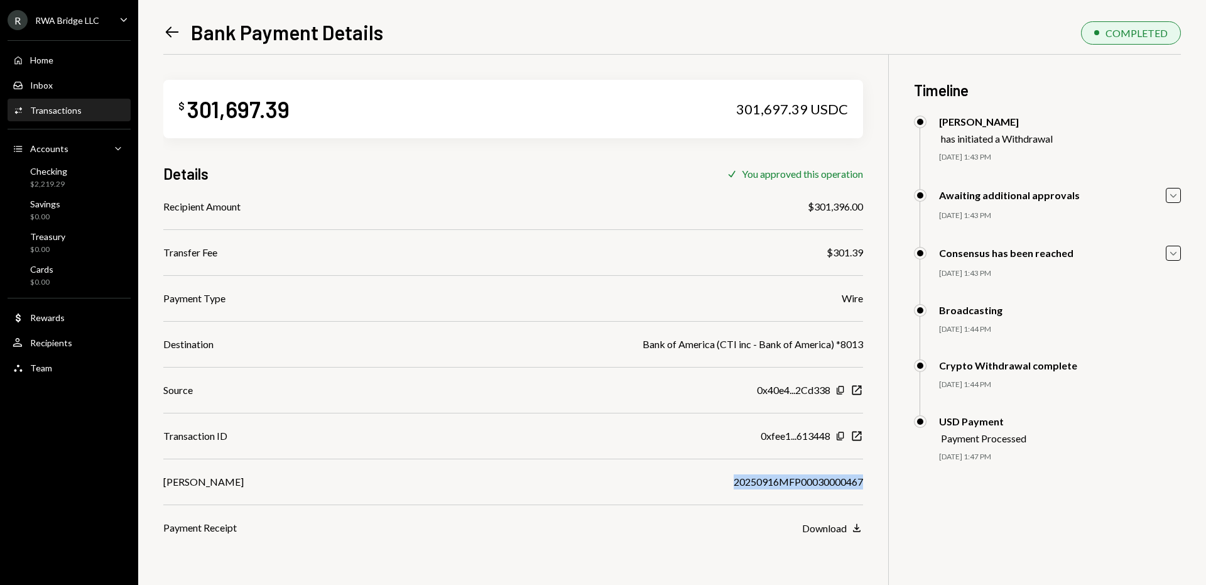
click at [752, 485] on div "20250916MFP00030000467" at bounding box center [798, 481] width 129 height 15
copy div "20250916MFP00030000467"
click at [40, 60] on div "Home" at bounding box center [41, 60] width 23 height 11
